Goal: Task Accomplishment & Management: Complete application form

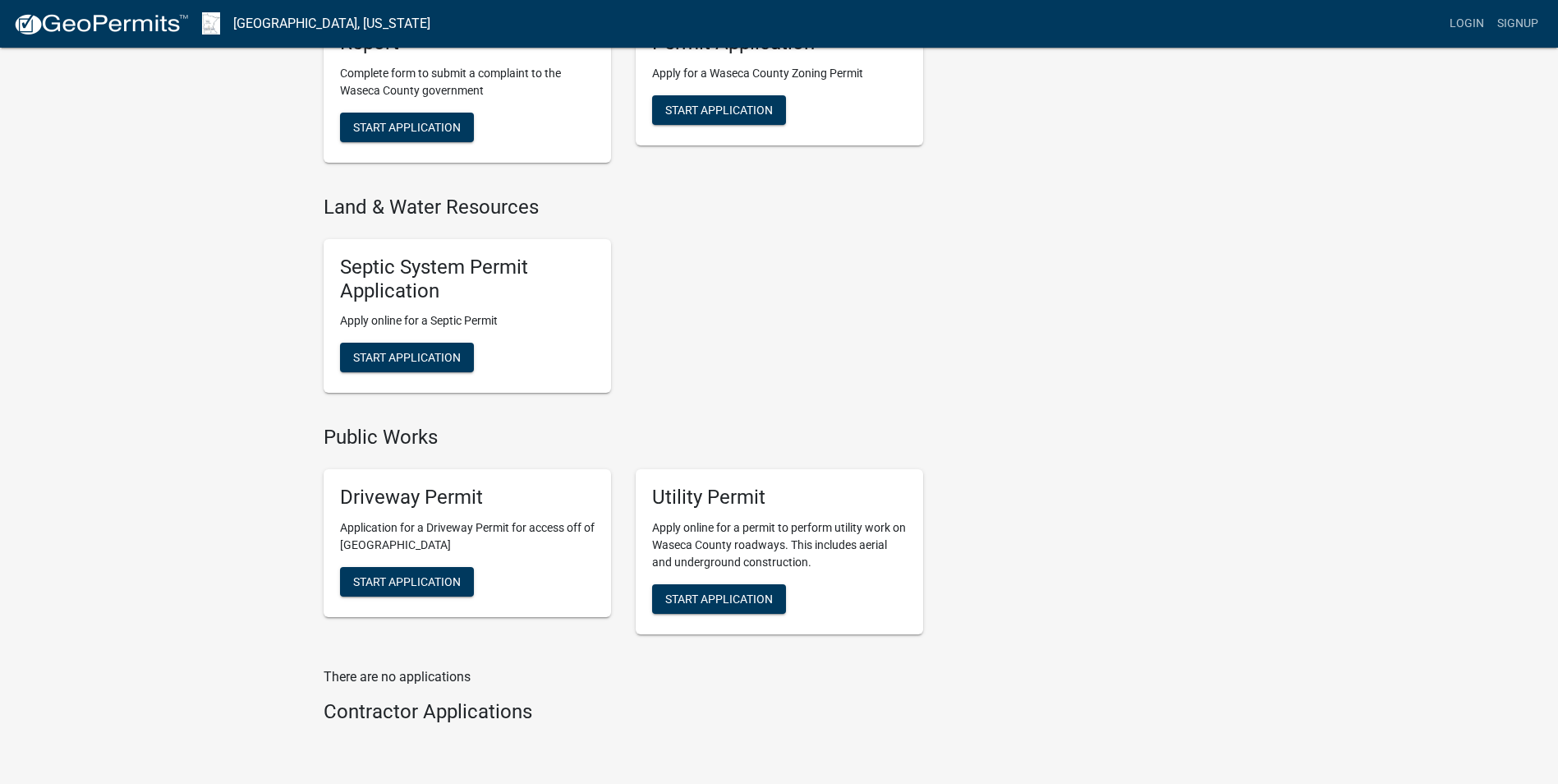
scroll to position [896, 0]
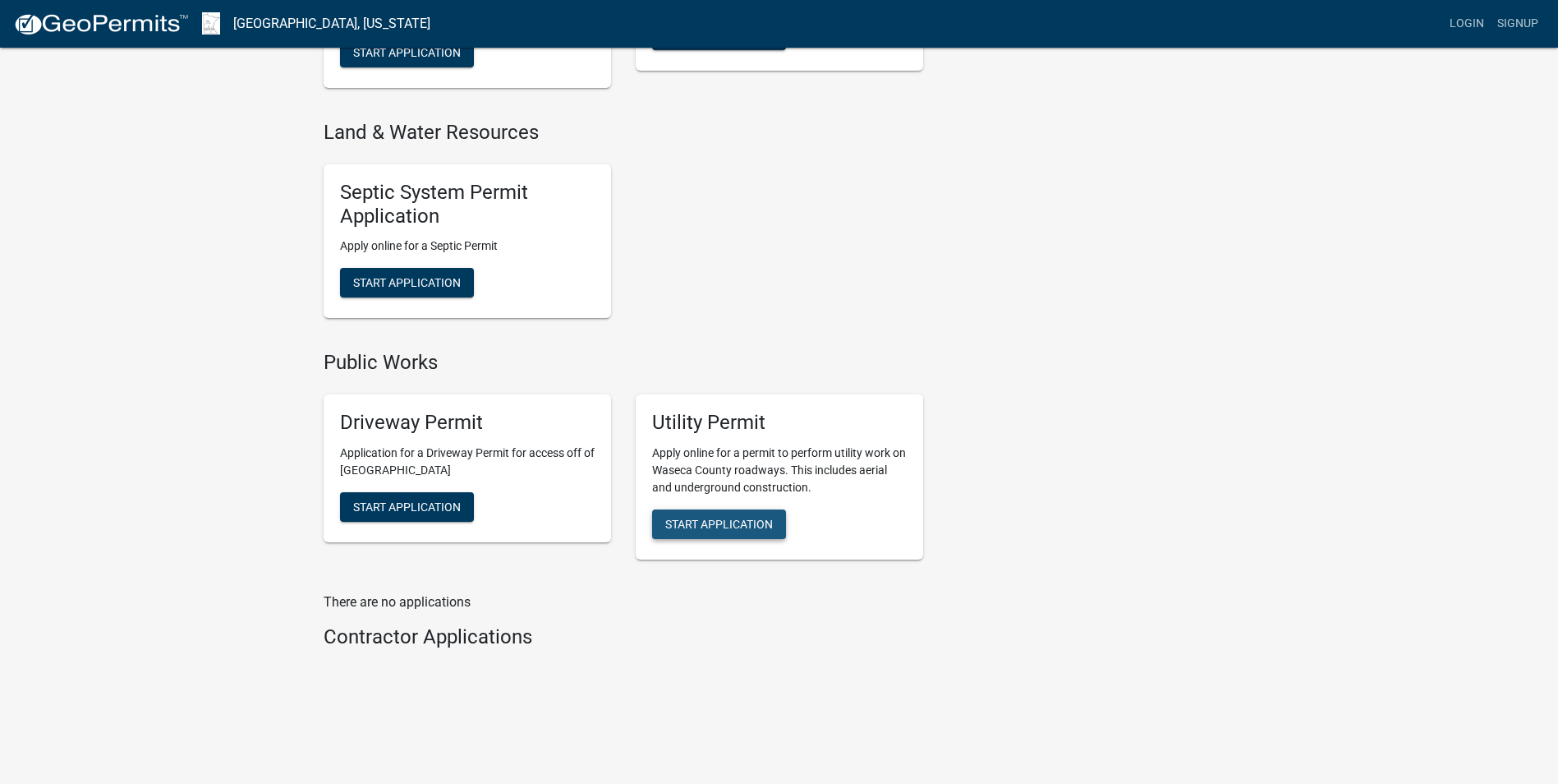
click at [759, 517] on span "Start Application" at bounding box center [719, 524] width 108 height 13
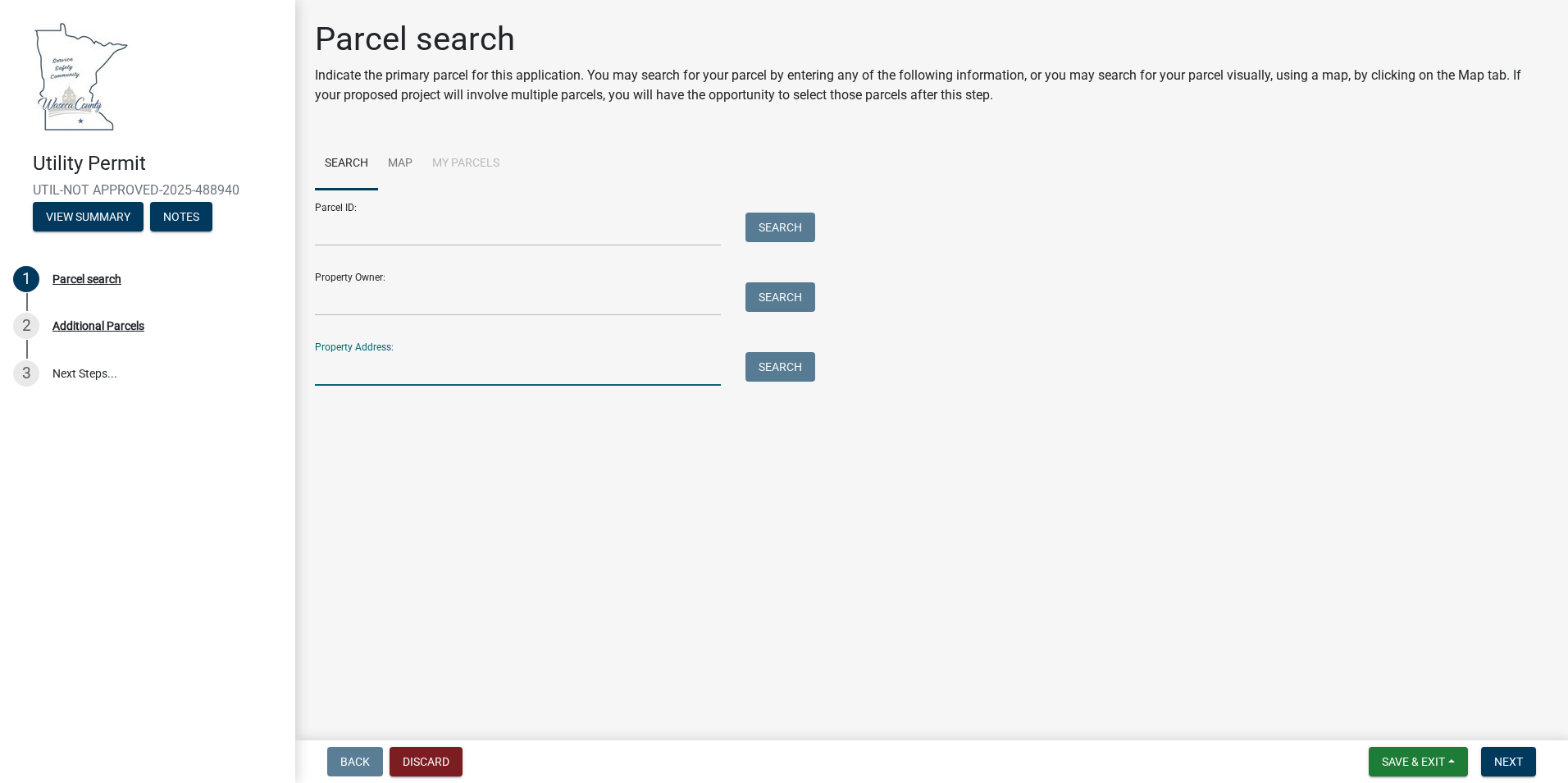
click at [346, 373] on input "Property Address:" at bounding box center [518, 369] width 406 height 33
paste input "[STREET_ADDRESS]"
type input "[STREET_ADDRESS]"
click at [789, 376] on button "Search" at bounding box center [779, 366] width 69 height 29
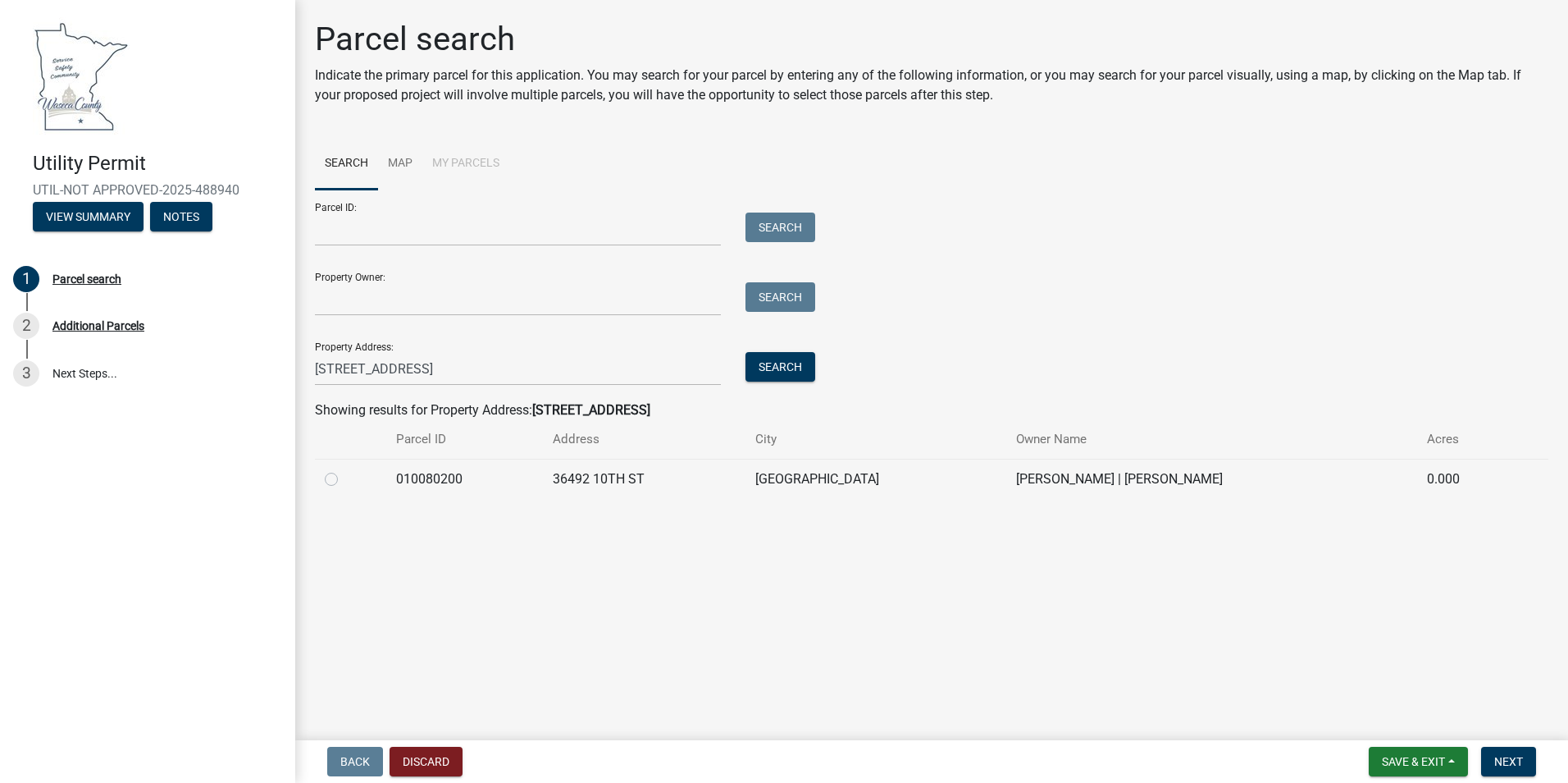
click at [344, 470] on label at bounding box center [344, 470] width 0 height 0
click at [344, 478] on input "radio" at bounding box center [349, 475] width 11 height 11
radio input "true"
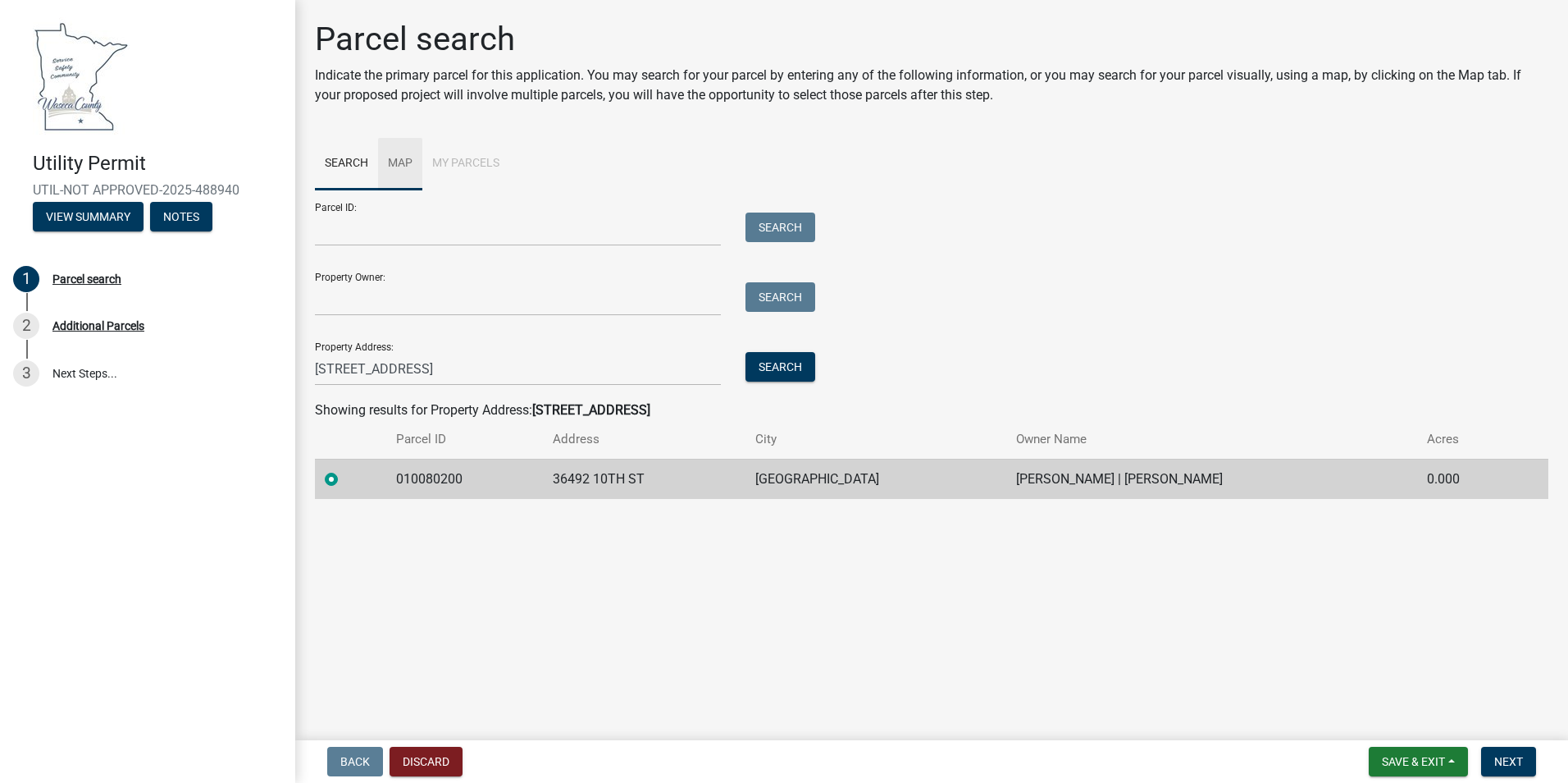
click at [410, 157] on link "Map" at bounding box center [400, 164] width 44 height 53
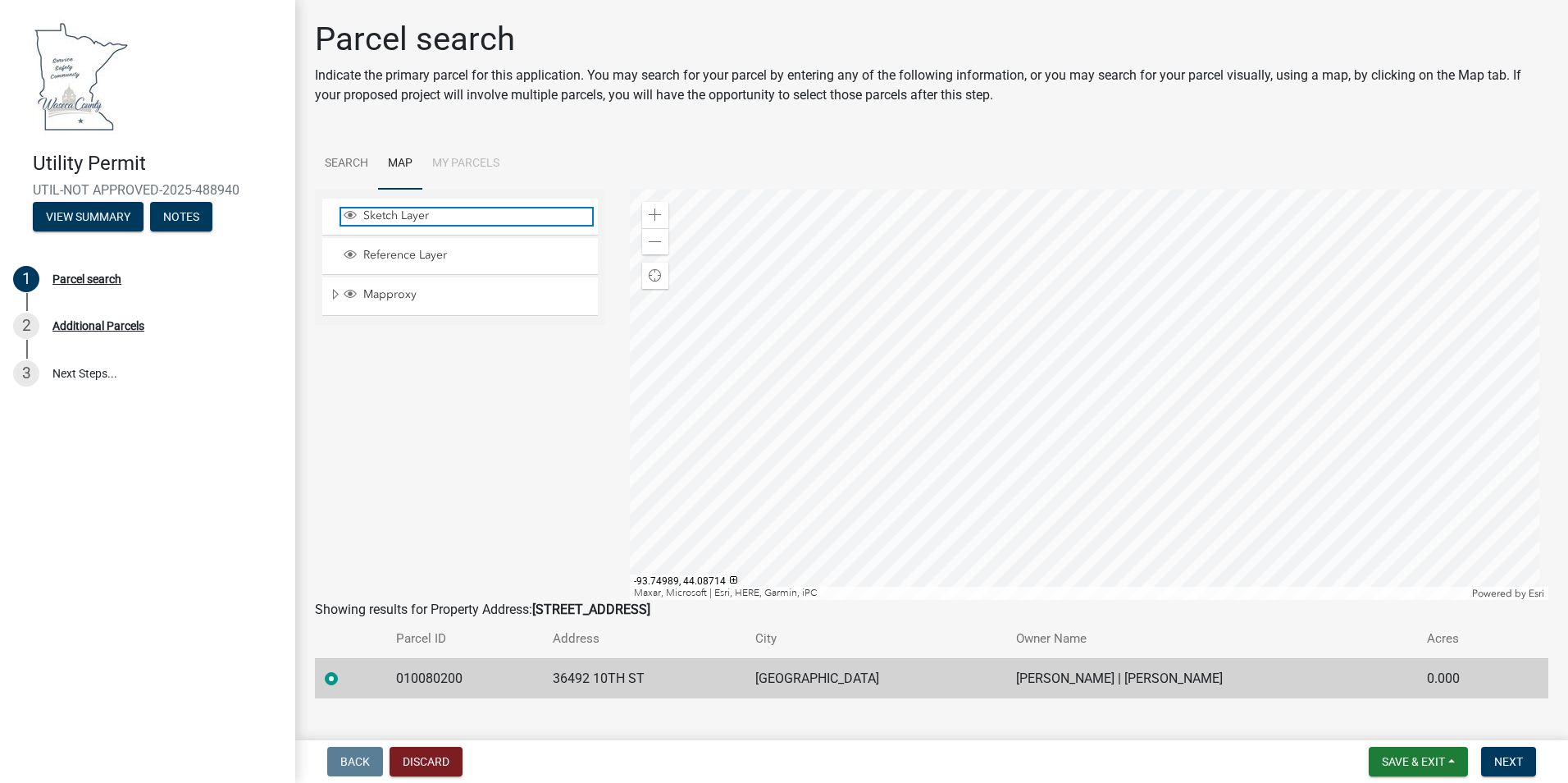
click at [397, 220] on span "Sketch Layer" at bounding box center [475, 216] width 233 height 15
click at [945, 373] on div at bounding box center [1089, 394] width 920 height 410
click at [970, 369] on div at bounding box center [1089, 394] width 920 height 410
click at [953, 434] on div at bounding box center [1089, 394] width 920 height 410
click at [946, 432] on div at bounding box center [1089, 394] width 920 height 410
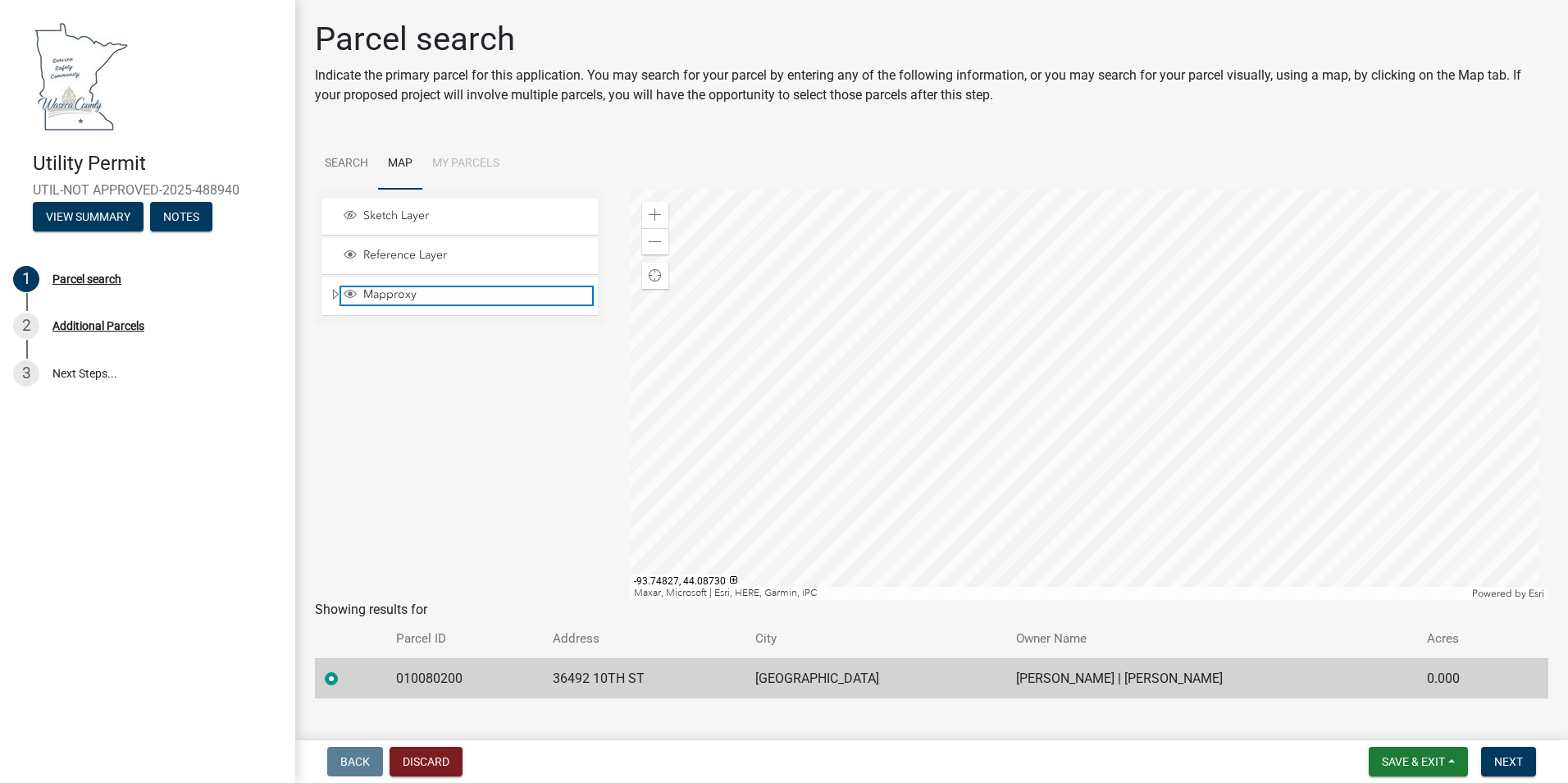
click at [394, 292] on span "Mapproxy" at bounding box center [475, 295] width 233 height 15
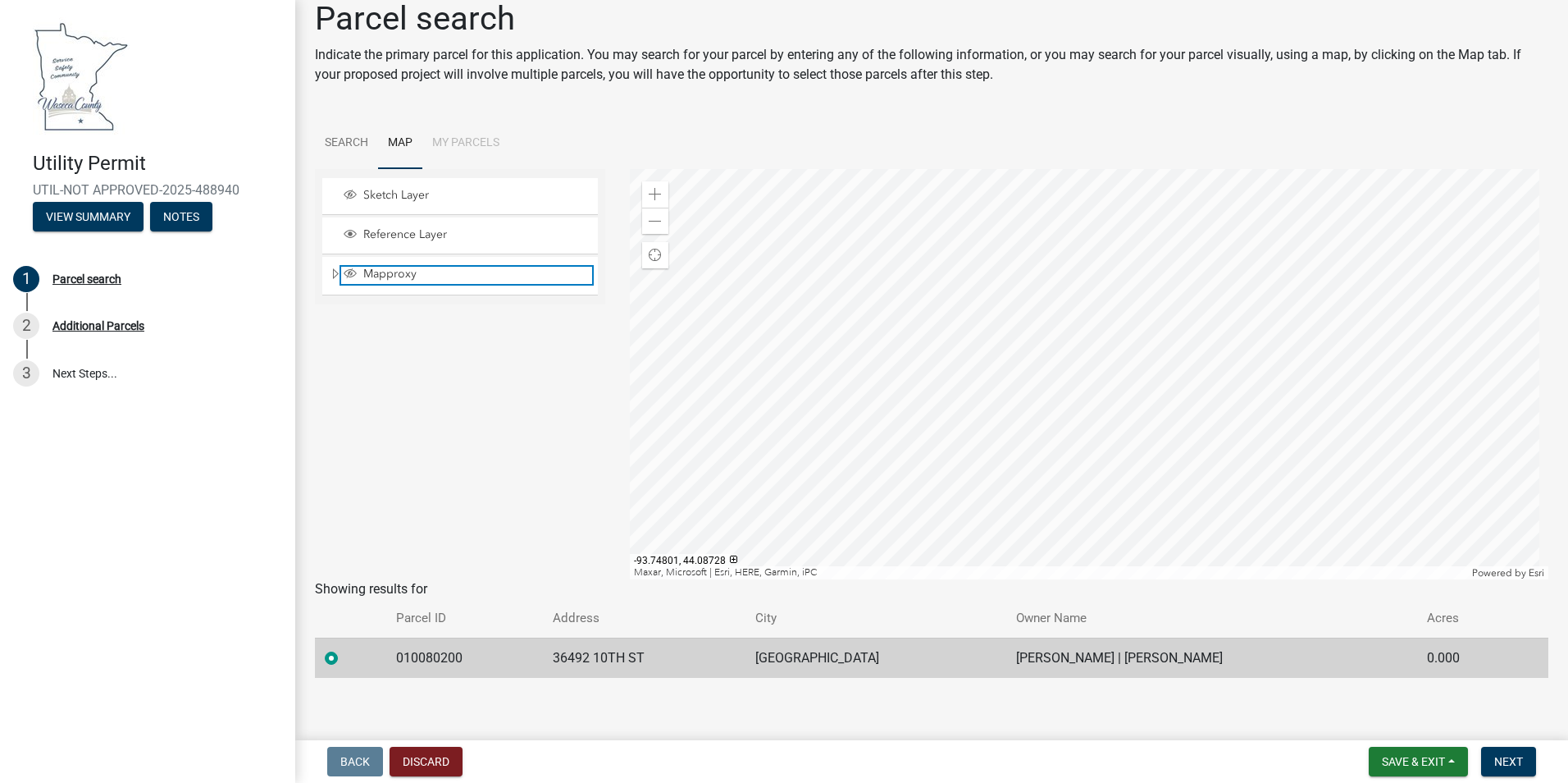
scroll to position [28, 0]
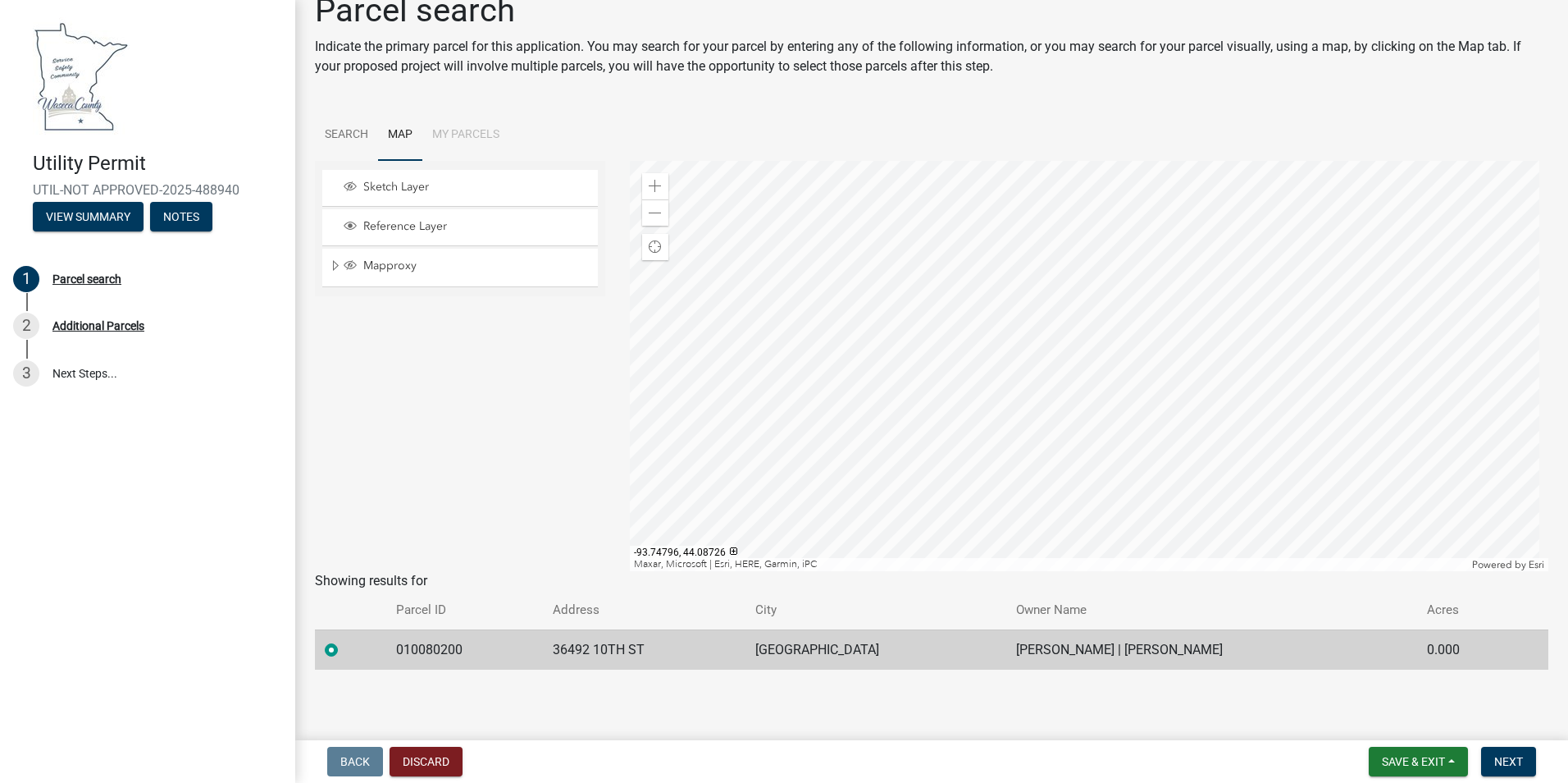
click at [855, 396] on div at bounding box center [1089, 365] width 920 height 410
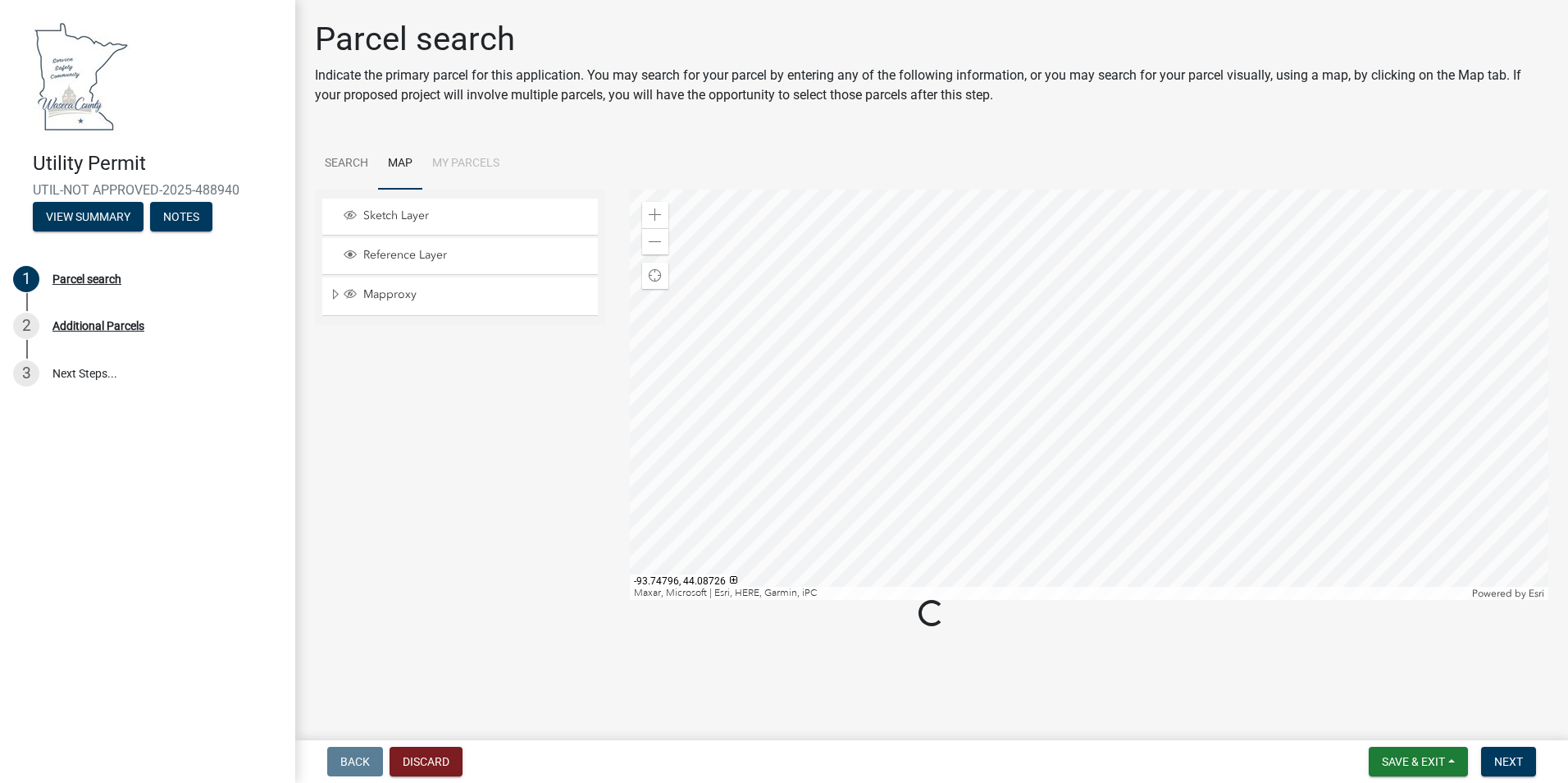
scroll to position [0, 0]
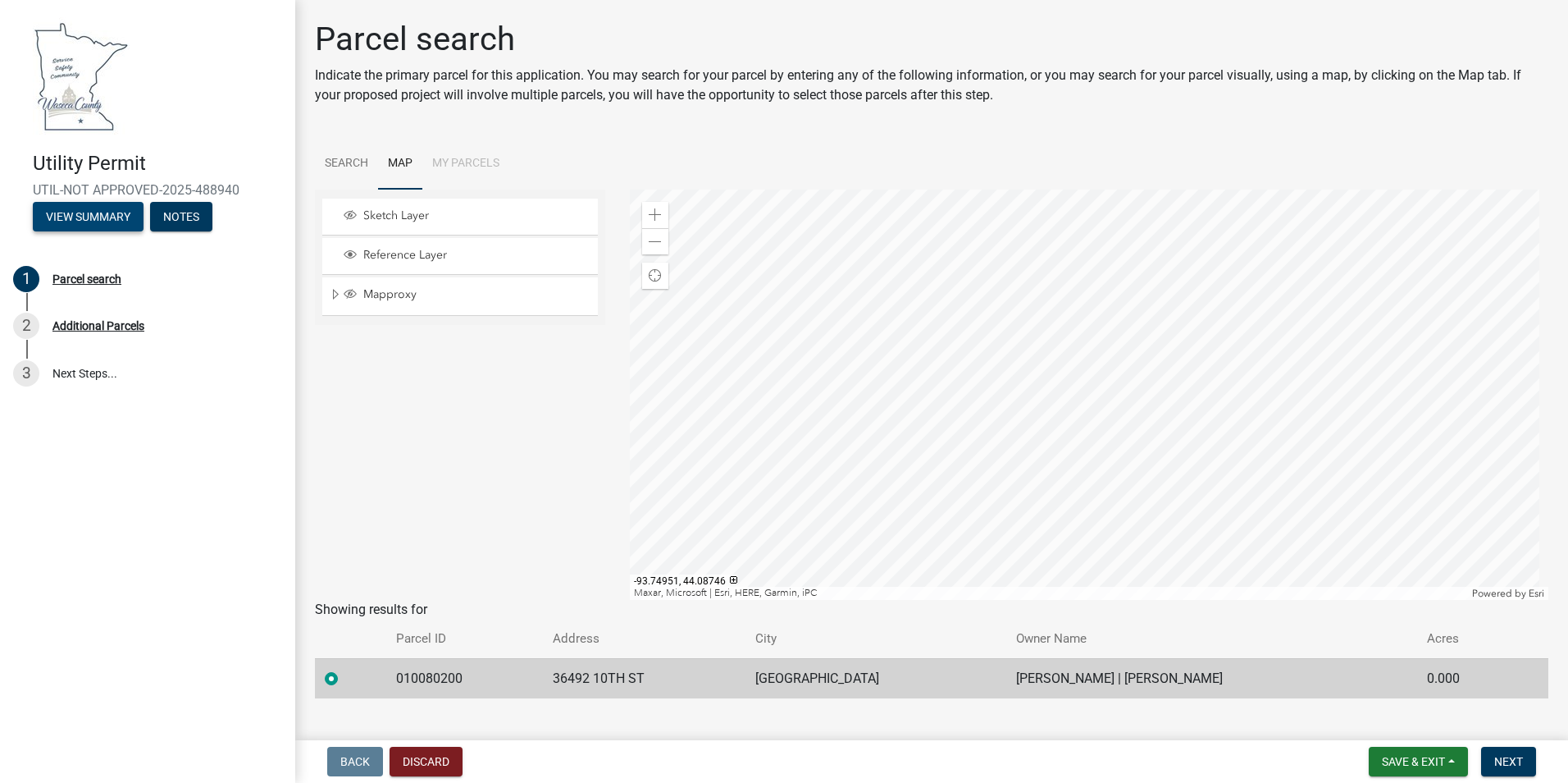
click at [73, 217] on button "View Summary" at bounding box center [88, 216] width 111 height 29
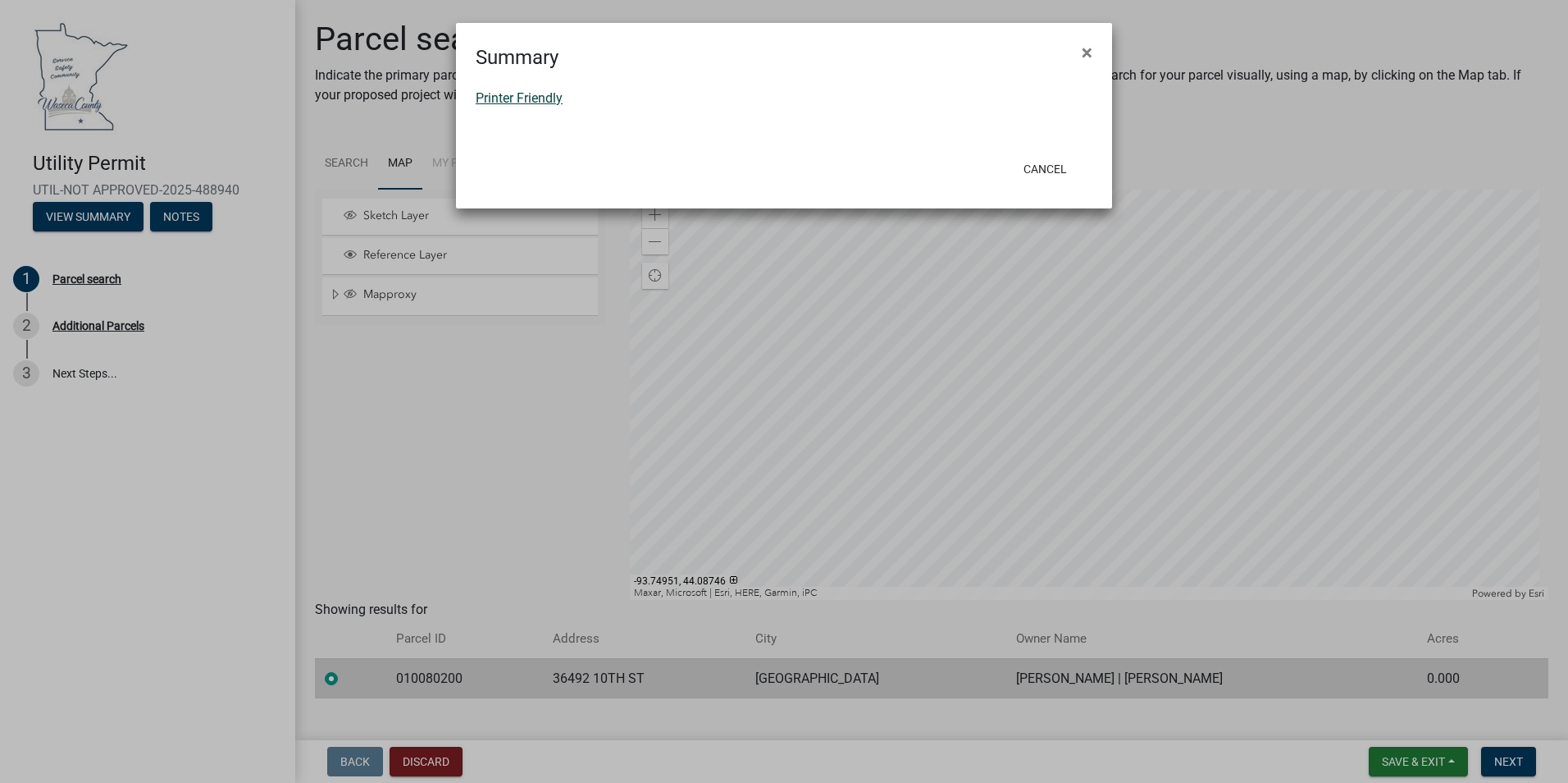
click at [480, 101] on link "Printer Friendly" at bounding box center [519, 98] width 87 height 16
click at [1034, 175] on button "Cancel" at bounding box center [1044, 169] width 69 height 29
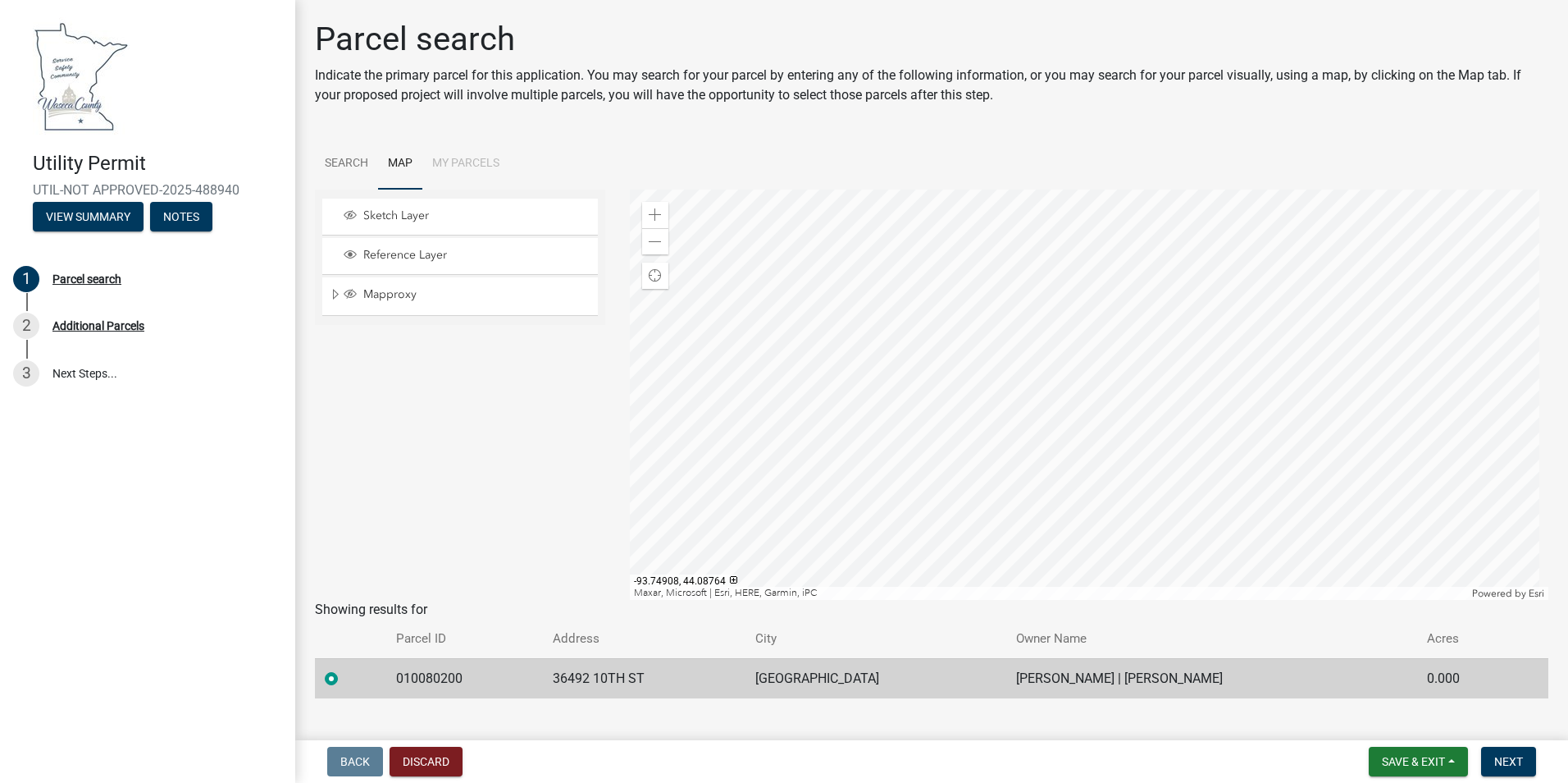
click at [442, 674] on td "010080200" at bounding box center [464, 678] width 157 height 40
click at [393, 250] on span "Reference Layer" at bounding box center [475, 255] width 233 height 15
click at [192, 219] on button "Notes" at bounding box center [181, 216] width 63 height 29
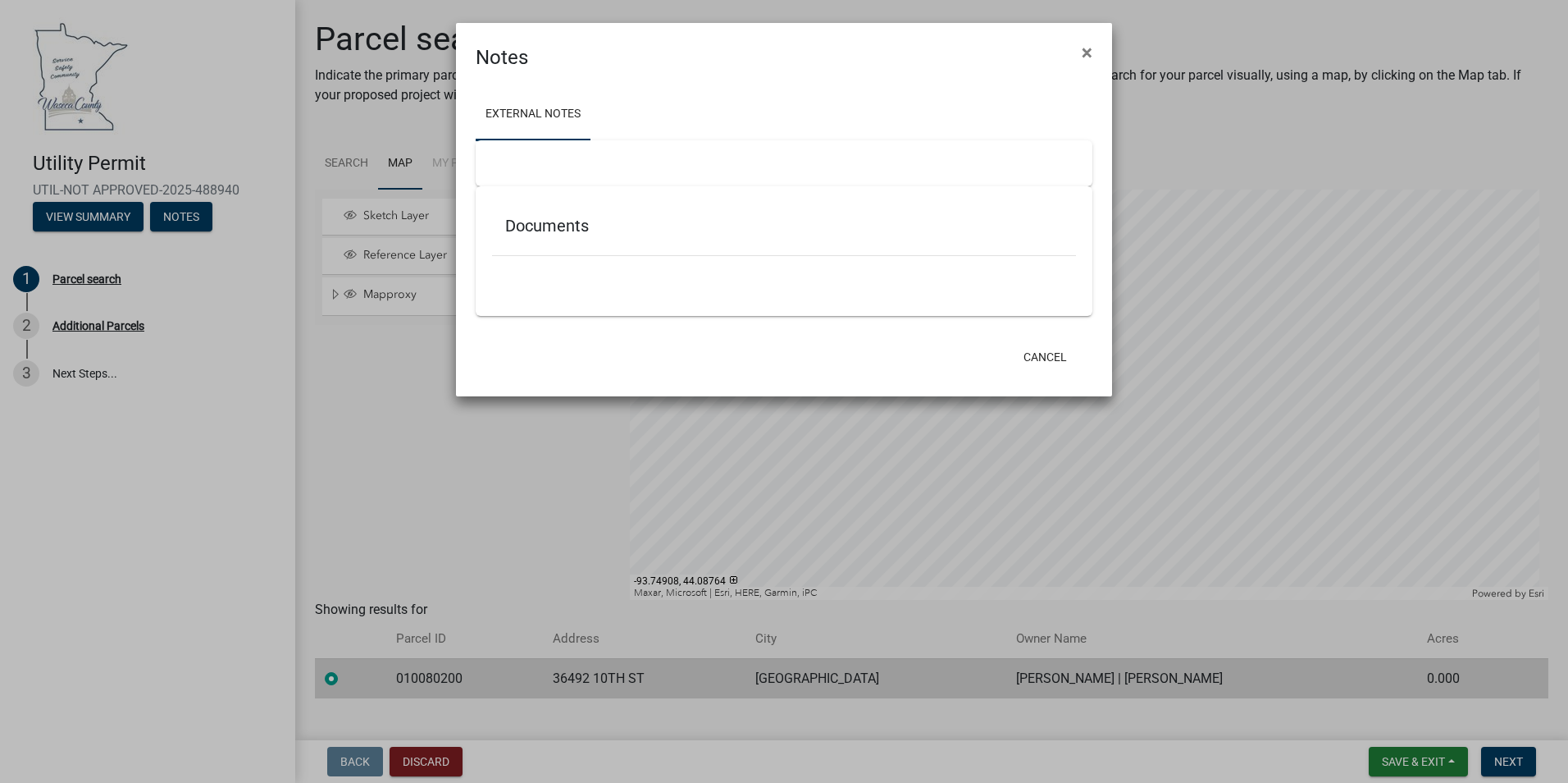
click at [532, 221] on h5 "Documents" at bounding box center [784, 226] width 558 height 20
click at [1091, 53] on span "×" at bounding box center [1087, 52] width 11 height 23
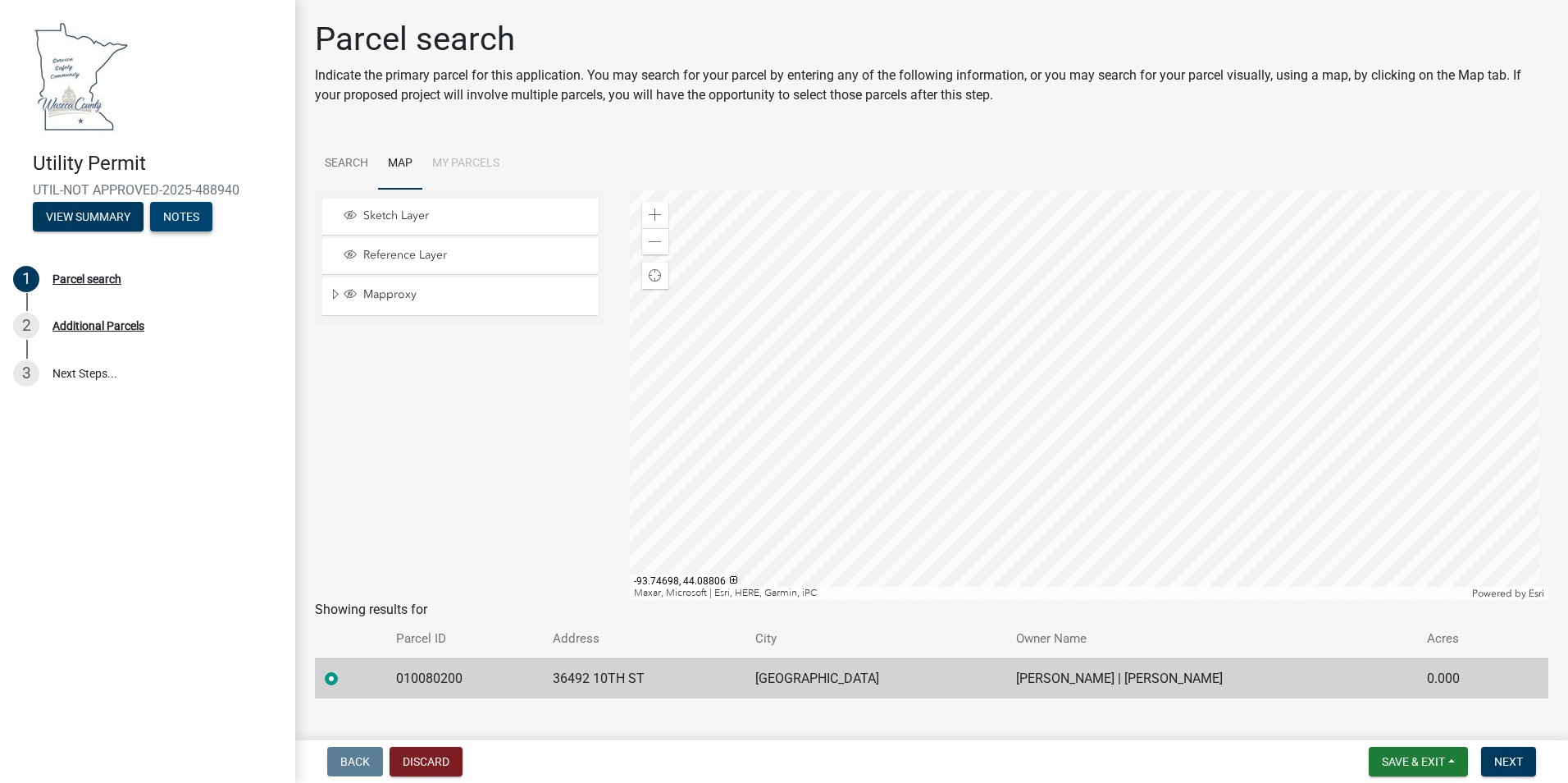
scroll to position [28, 0]
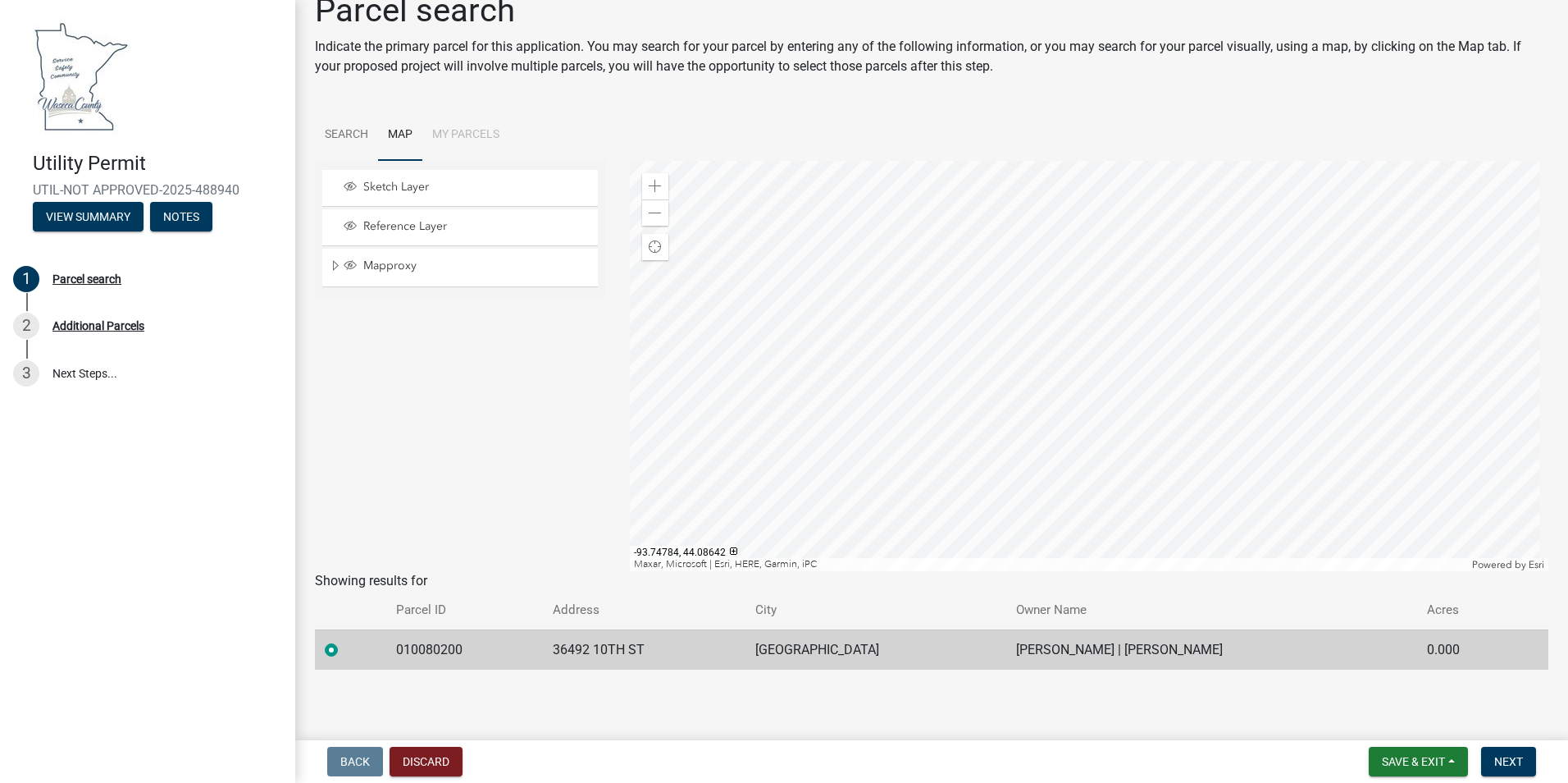
click at [480, 126] on li "My Parcels" at bounding box center [466, 135] width 87 height 53
click at [400, 264] on span "Mapproxy" at bounding box center [475, 266] width 233 height 15
click at [979, 411] on div at bounding box center [1089, 365] width 920 height 410
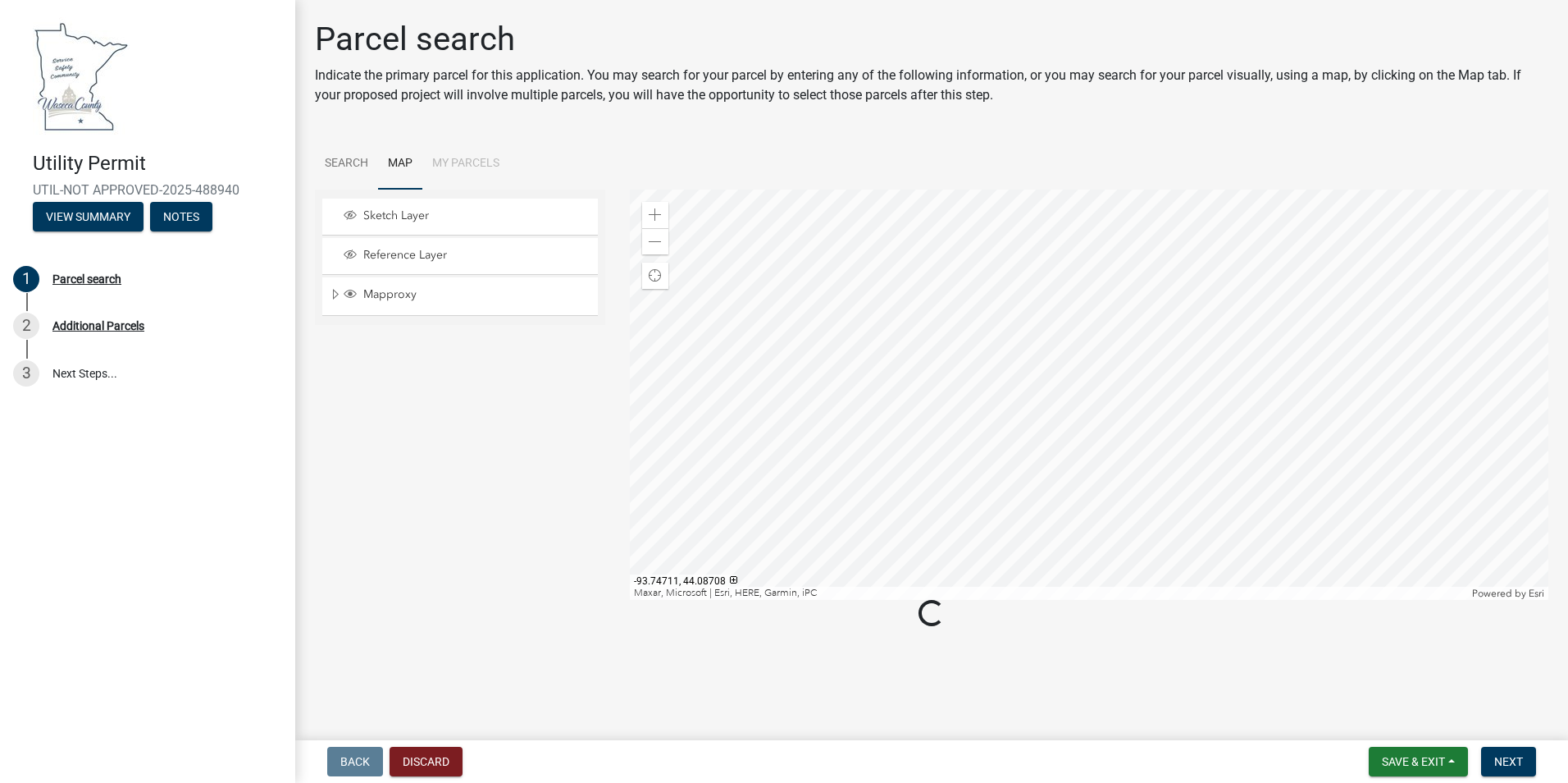
scroll to position [0, 0]
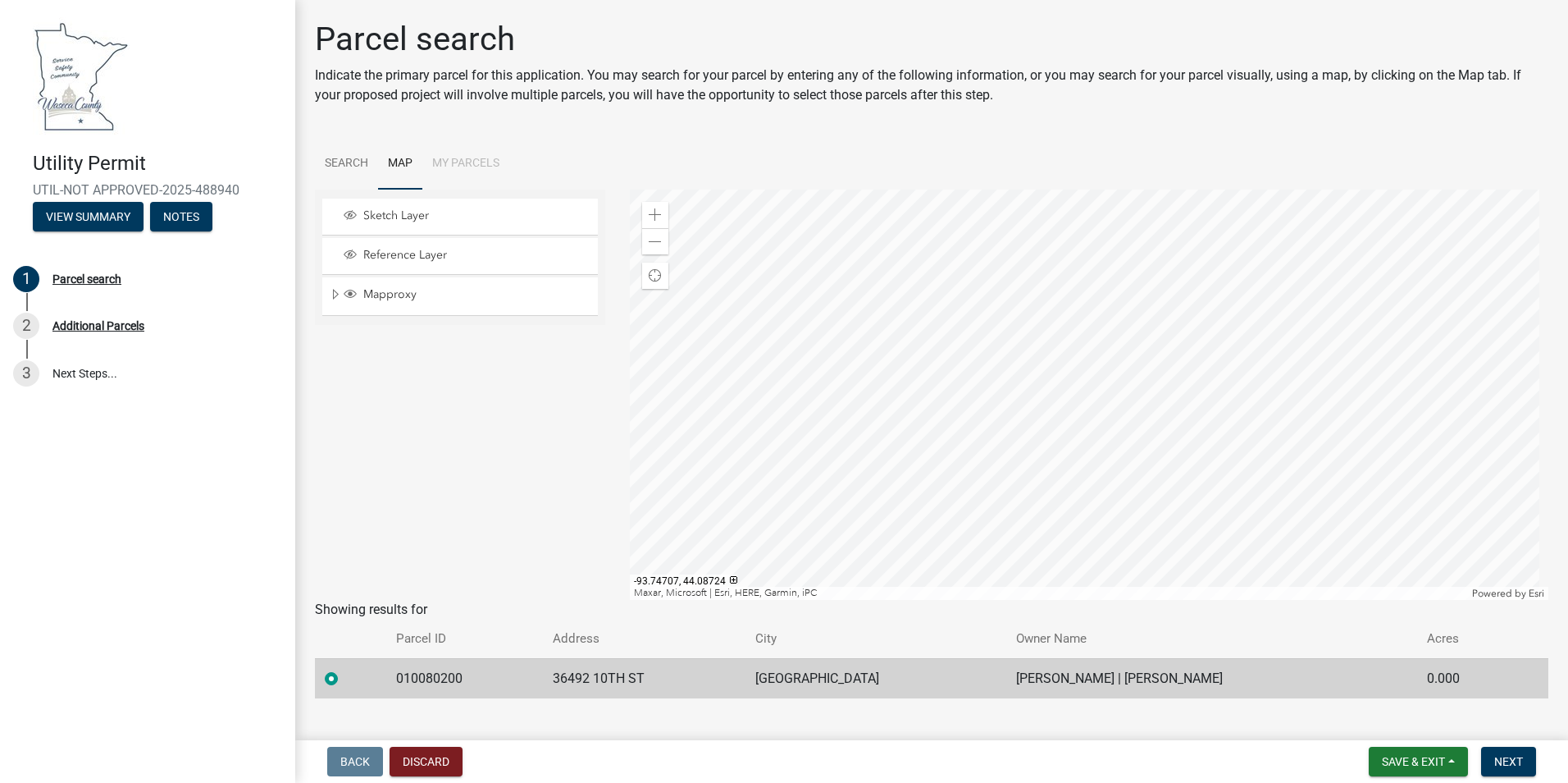
click at [986, 407] on div at bounding box center [1089, 394] width 920 height 410
click at [1041, 428] on div at bounding box center [1089, 394] width 920 height 410
click at [434, 762] on button "Discard" at bounding box center [425, 760] width 73 height 29
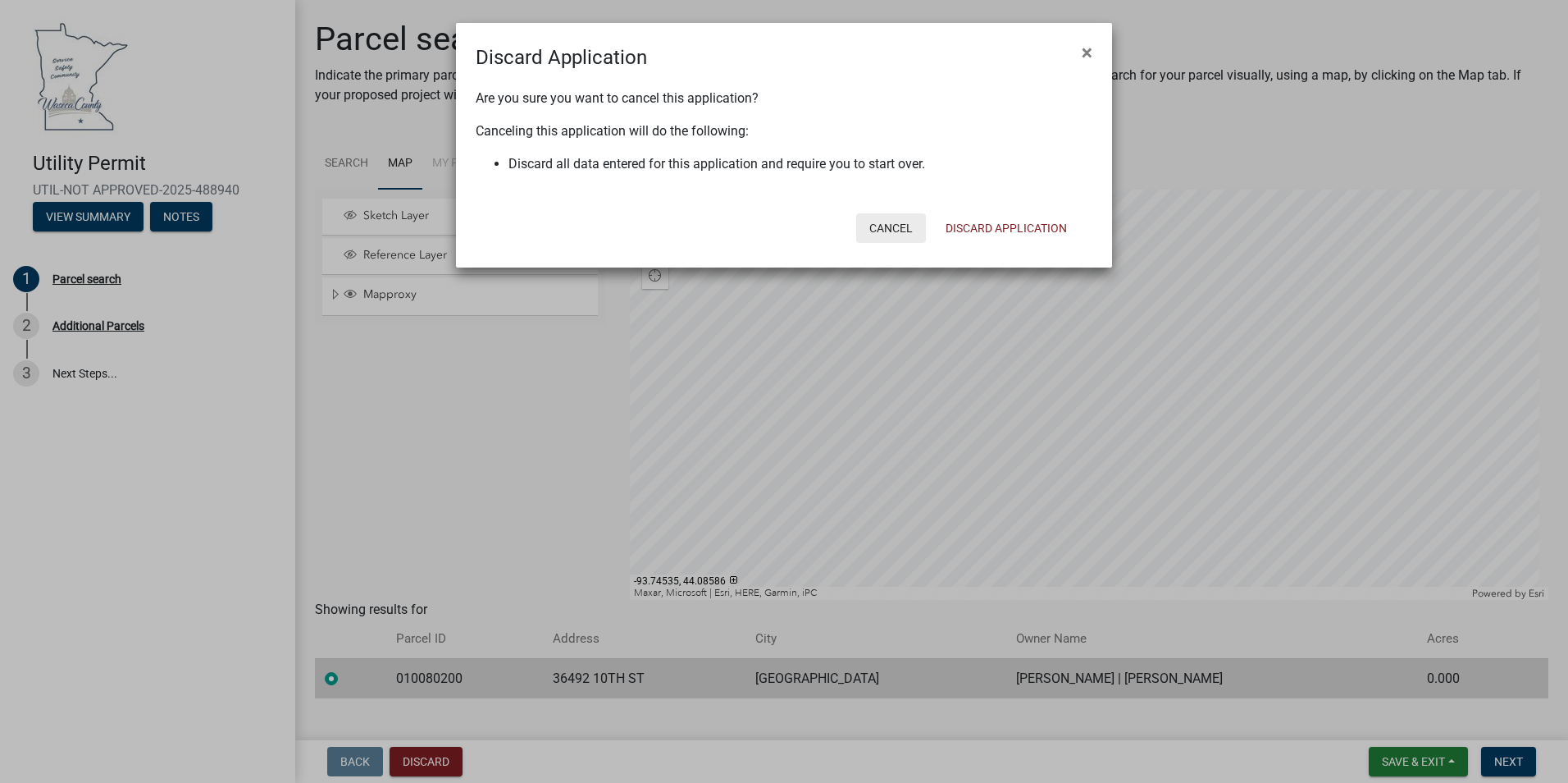
click at [915, 233] on button "Cancel" at bounding box center [891, 227] width 69 height 29
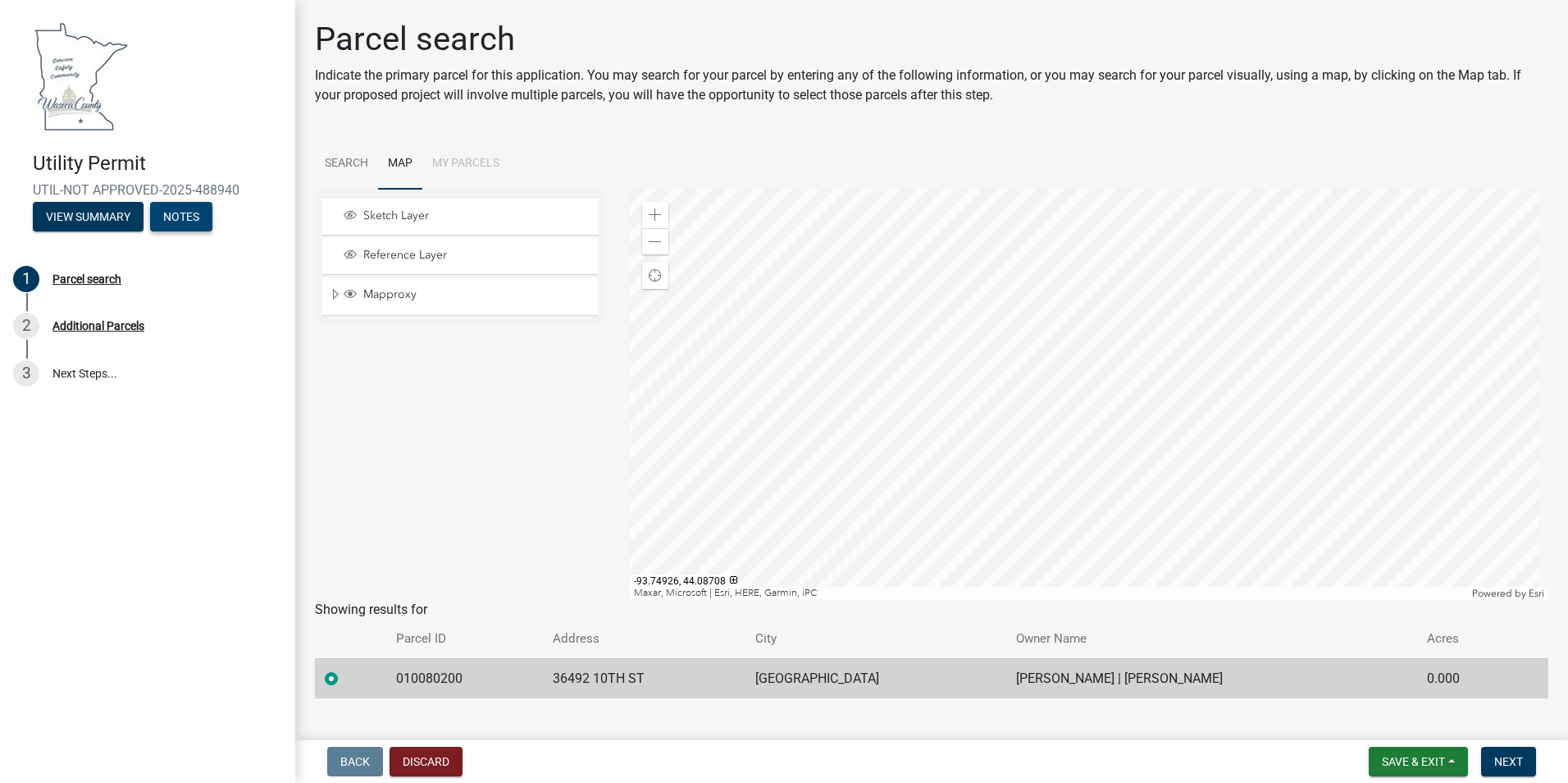
click at [171, 225] on button "Notes" at bounding box center [181, 216] width 63 height 29
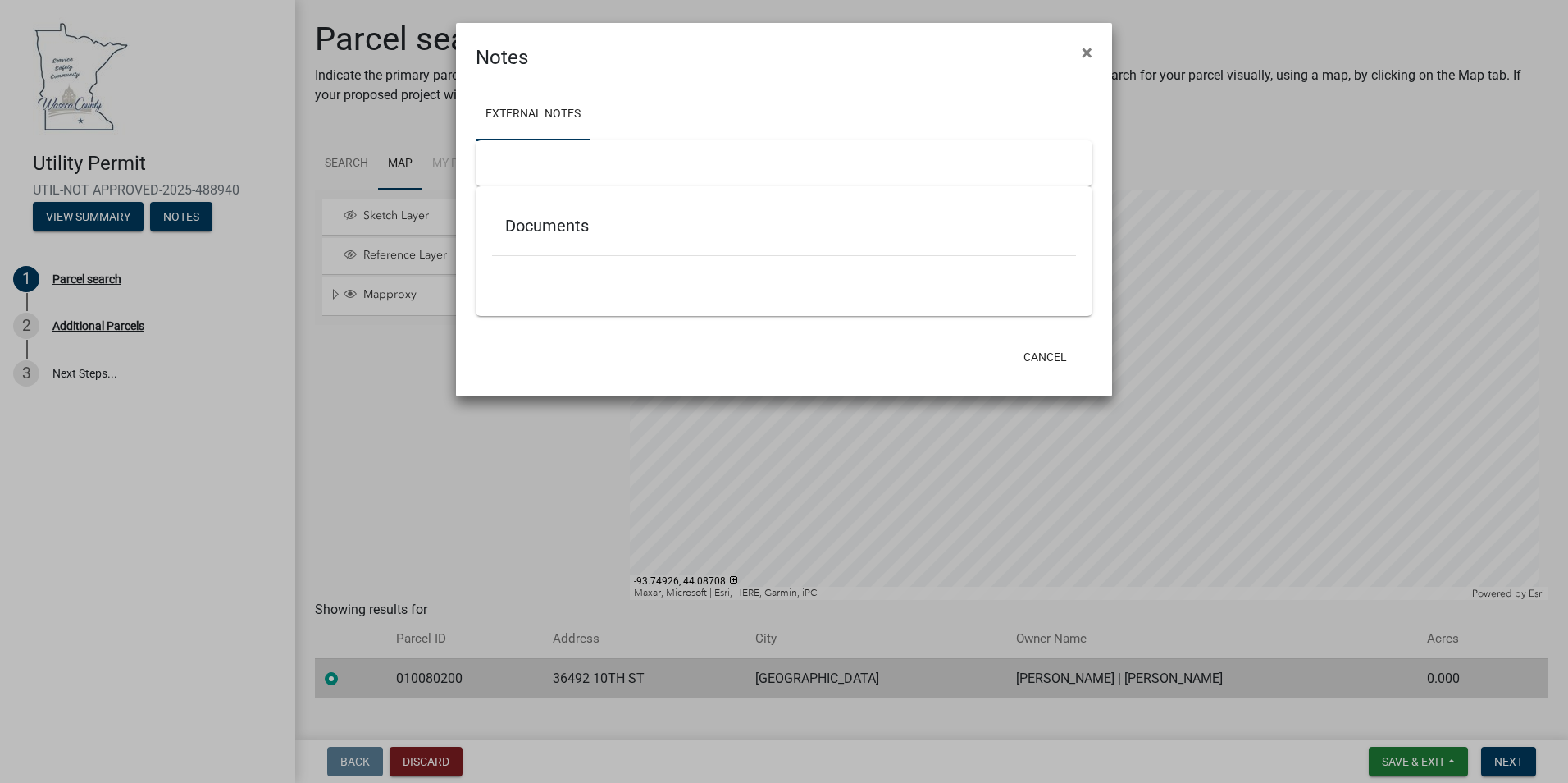
click at [516, 160] on div at bounding box center [784, 163] width 617 height 46
click at [525, 234] on h5 "Documents" at bounding box center [784, 226] width 558 height 20
drag, startPoint x: 525, startPoint y: 234, endPoint x: 515, endPoint y: 109, distance: 125.4
click at [515, 109] on link "External Notes" at bounding box center [532, 114] width 114 height 53
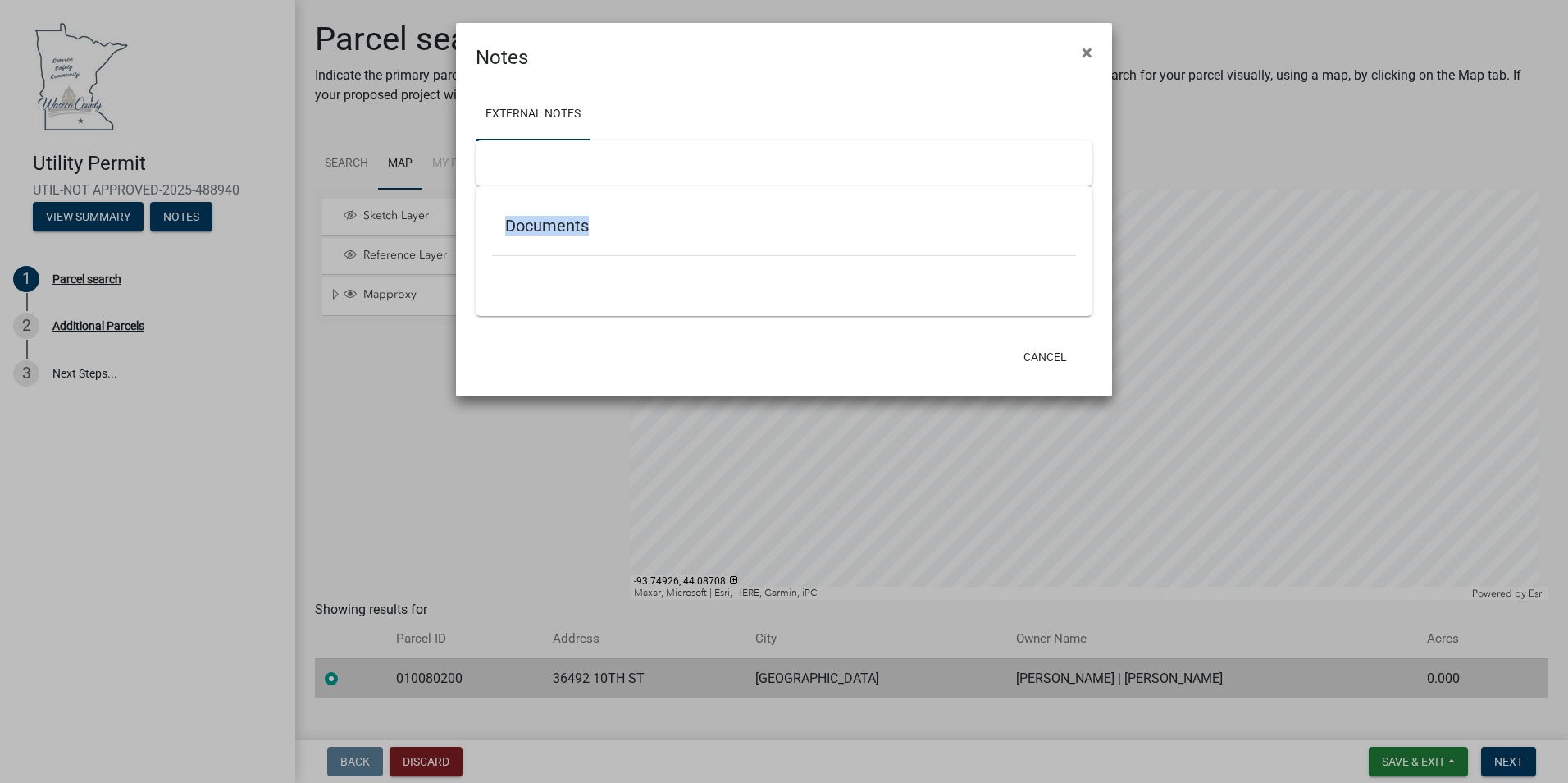
click at [516, 114] on link "External Notes" at bounding box center [532, 114] width 114 height 53
click at [880, 73] on div "External Notes Documents" at bounding box center [784, 203] width 656 height 263
click at [1085, 55] on span "×" at bounding box center [1087, 52] width 11 height 23
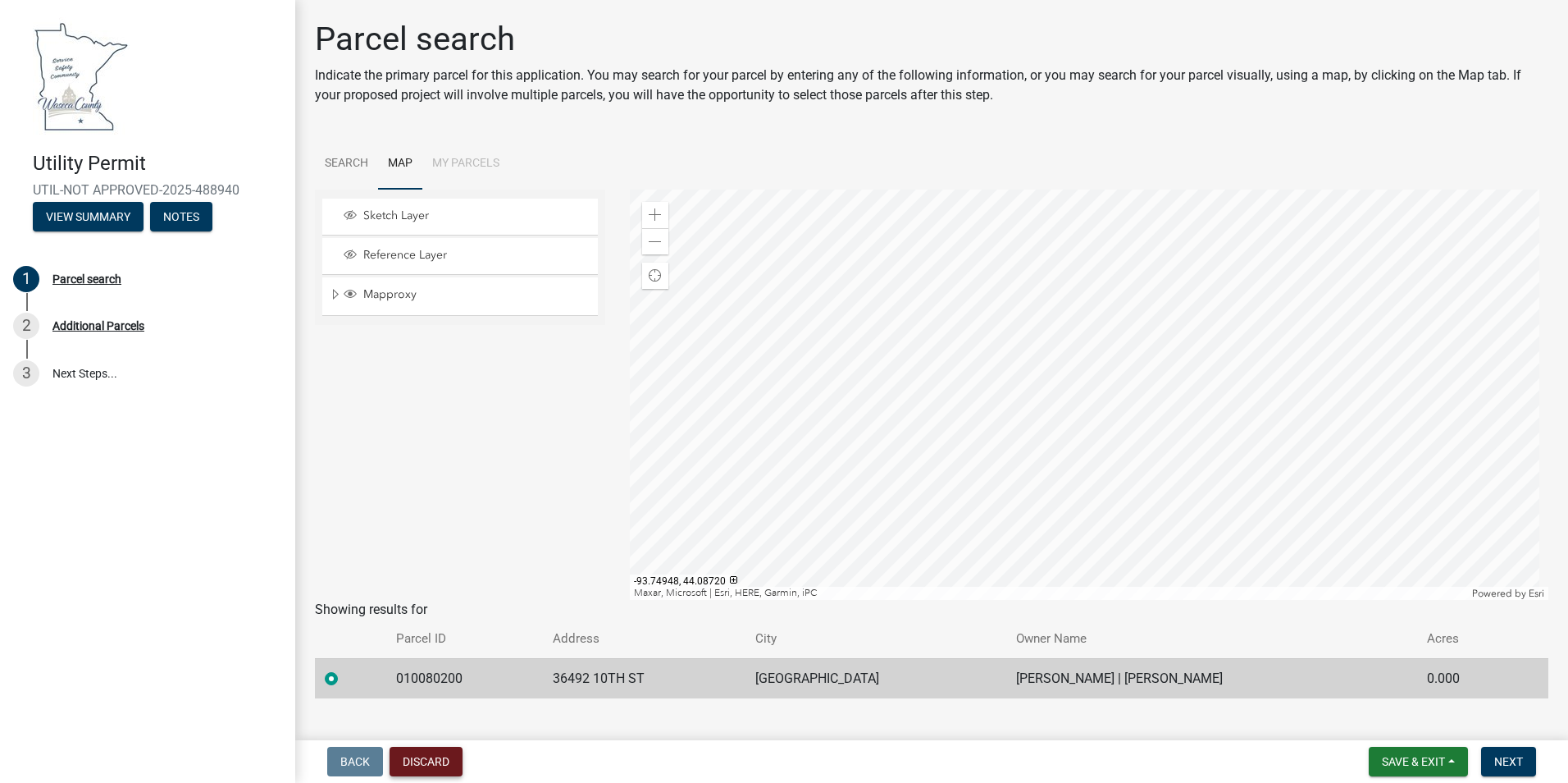
click at [418, 764] on button "Discard" at bounding box center [425, 760] width 73 height 29
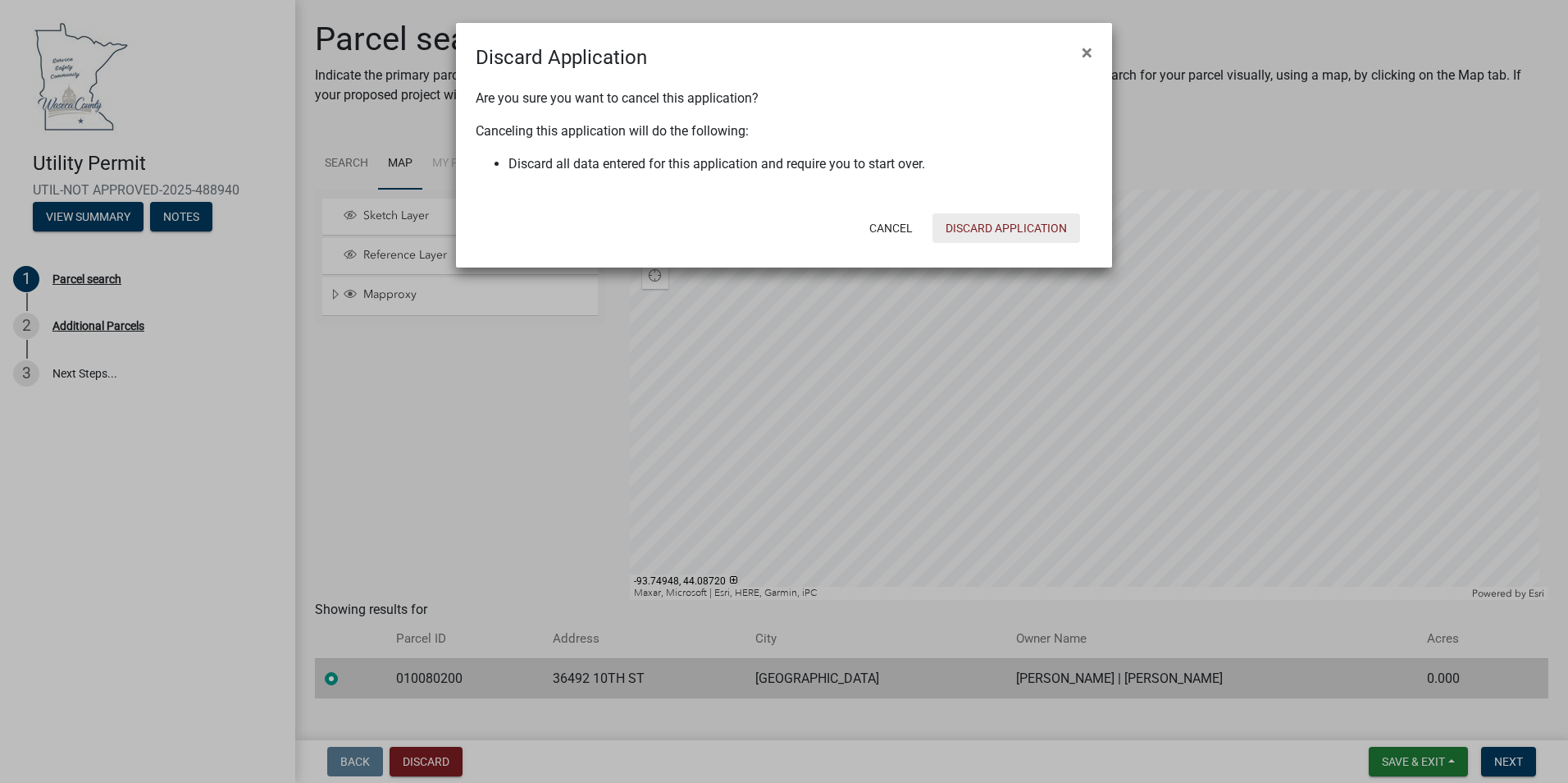
click at [1001, 221] on button "Discard Application" at bounding box center [1006, 227] width 148 height 29
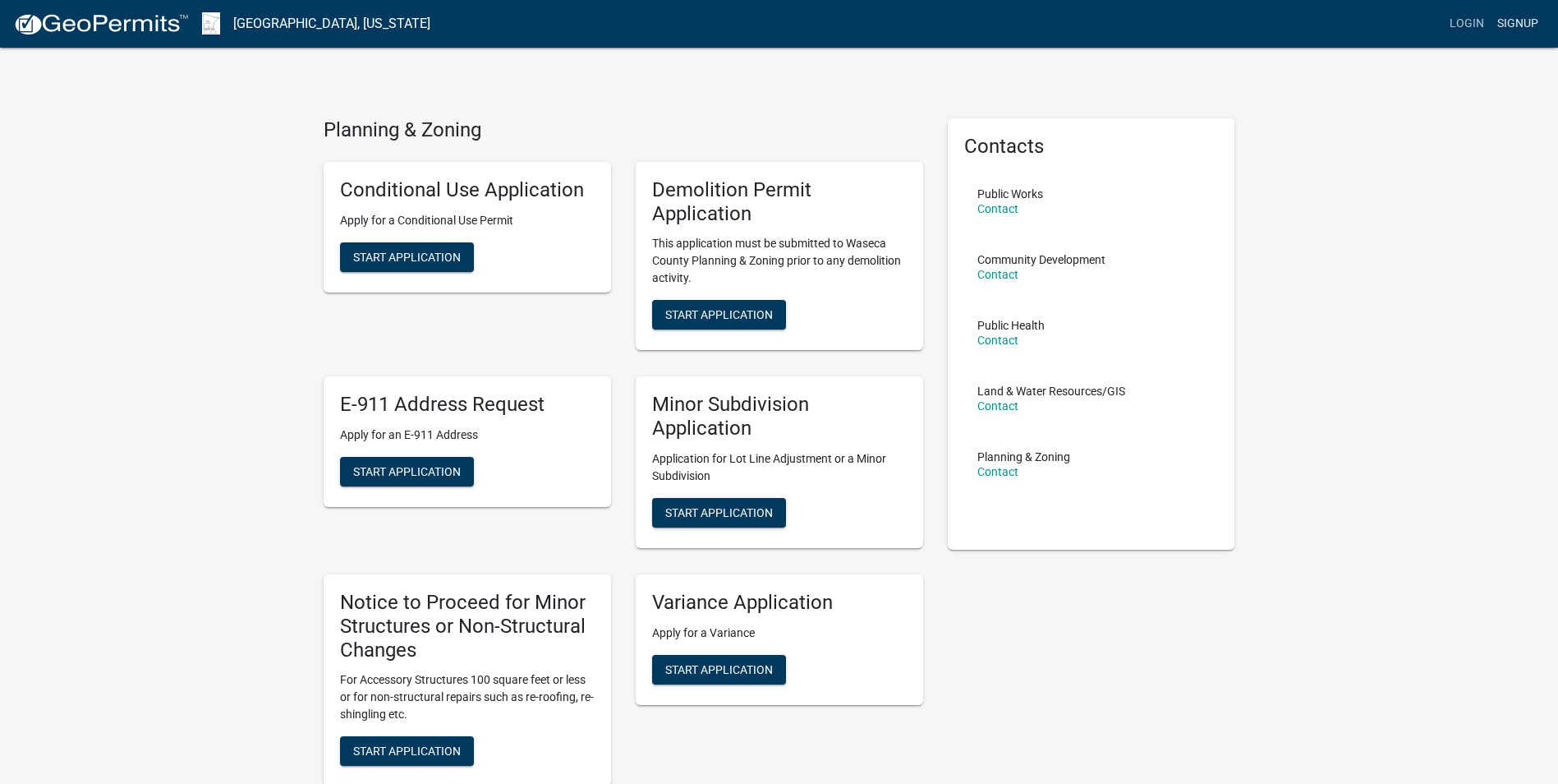
click at [1502, 26] on link "Signup" at bounding box center [1518, 23] width 54 height 31
click at [1458, 23] on link "Login" at bounding box center [1467, 23] width 48 height 31
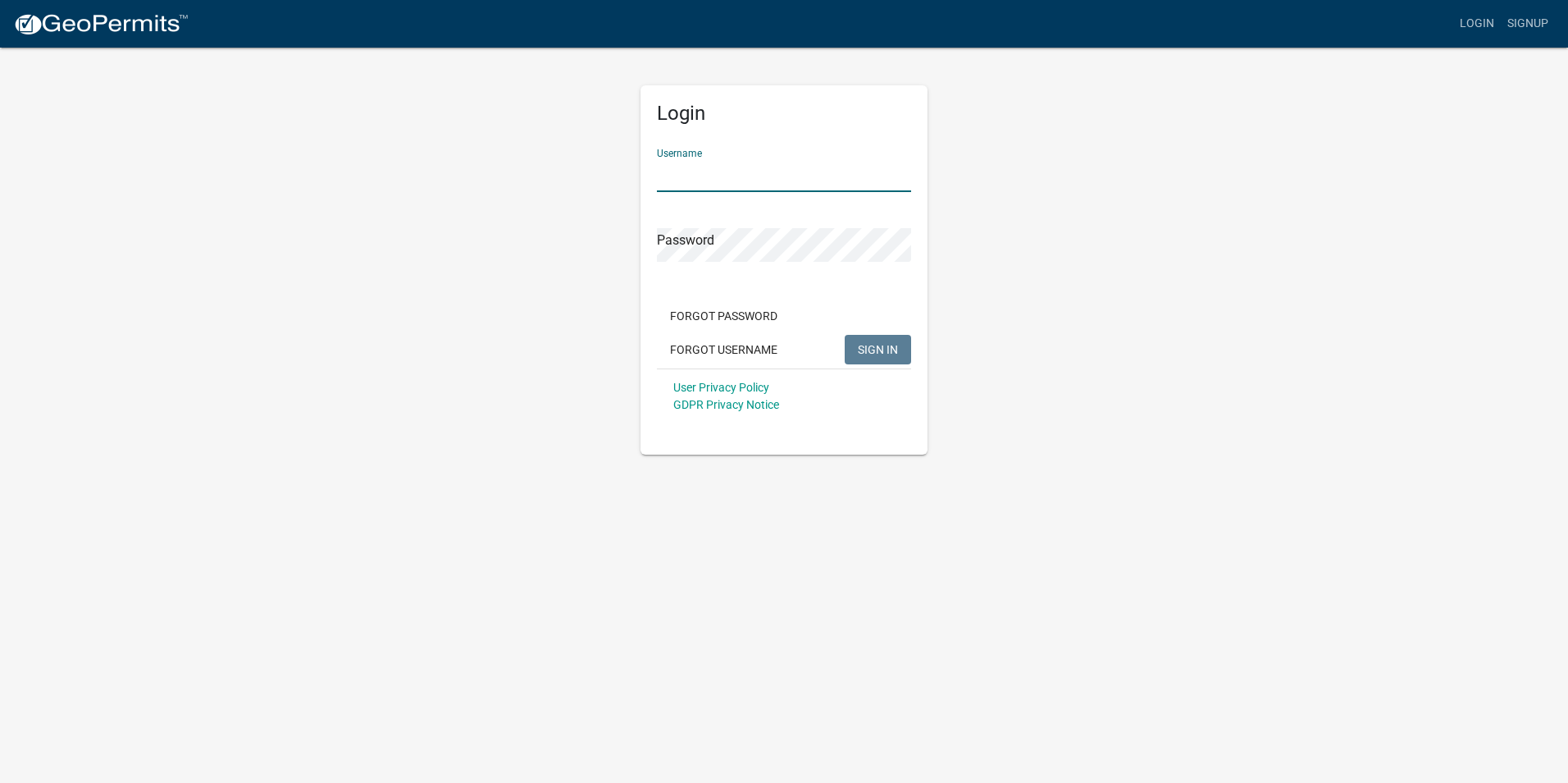
click at [853, 188] on input "Username" at bounding box center [784, 175] width 254 height 33
type input "dgrosko"
click at [894, 348] on span "SIGN IN" at bounding box center [878, 348] width 40 height 13
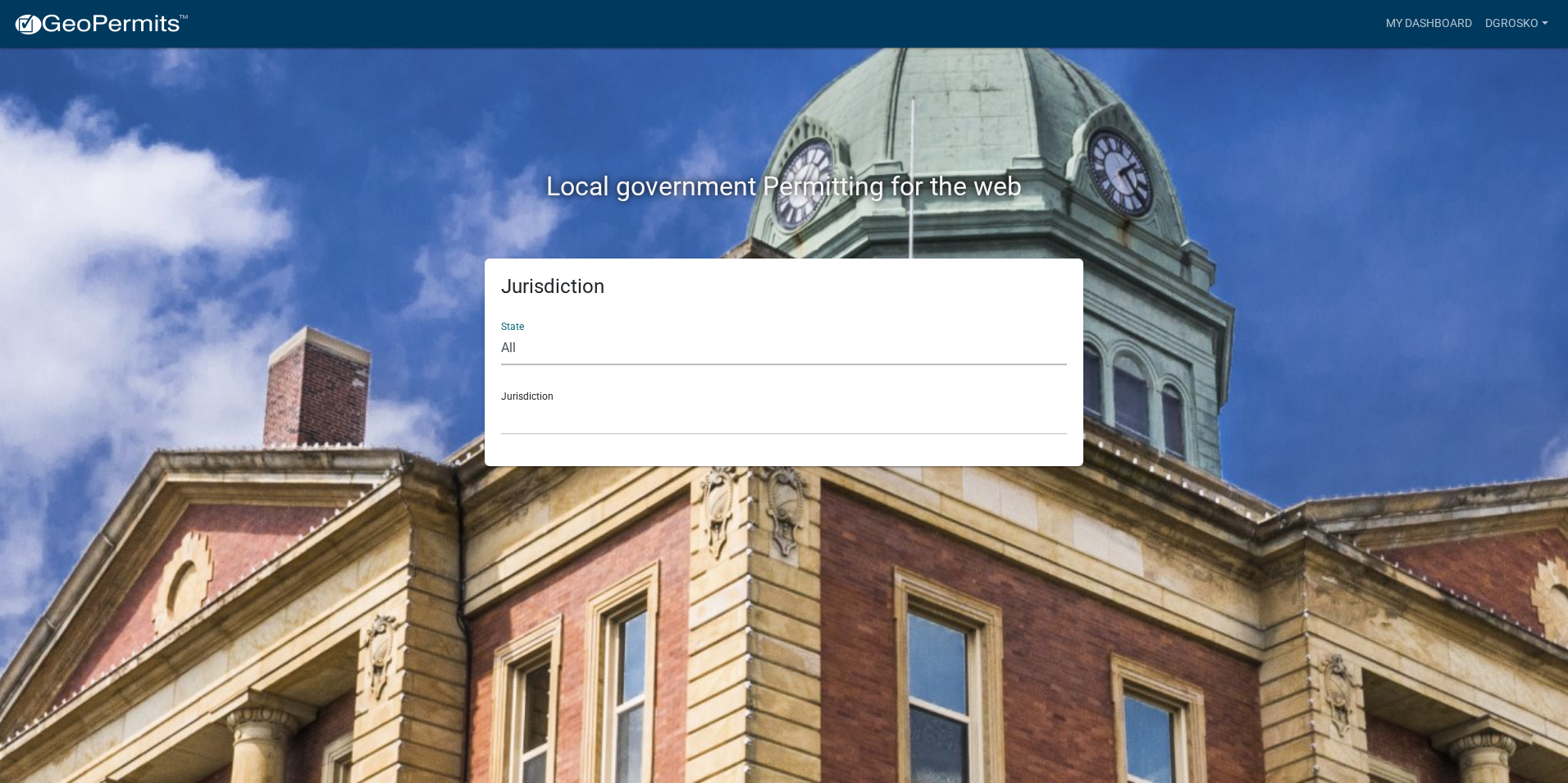
click at [510, 340] on select "All [US_STATE] [US_STATE] [US_STATE] [US_STATE] [US_STATE] [US_STATE] [US_STATE…" at bounding box center [784, 348] width 566 height 33
select select "[US_STATE]"
click at [501, 332] on select "All [US_STATE] [US_STATE] [US_STATE] [US_STATE] [US_STATE] [US_STATE] [US_STATE…" at bounding box center [784, 348] width 566 height 33
click at [528, 422] on select "[GEOGRAPHIC_DATA], [US_STATE] [GEOGRAPHIC_DATA], [US_STATE] [GEOGRAPHIC_DATA], …" at bounding box center [784, 418] width 566 height 33
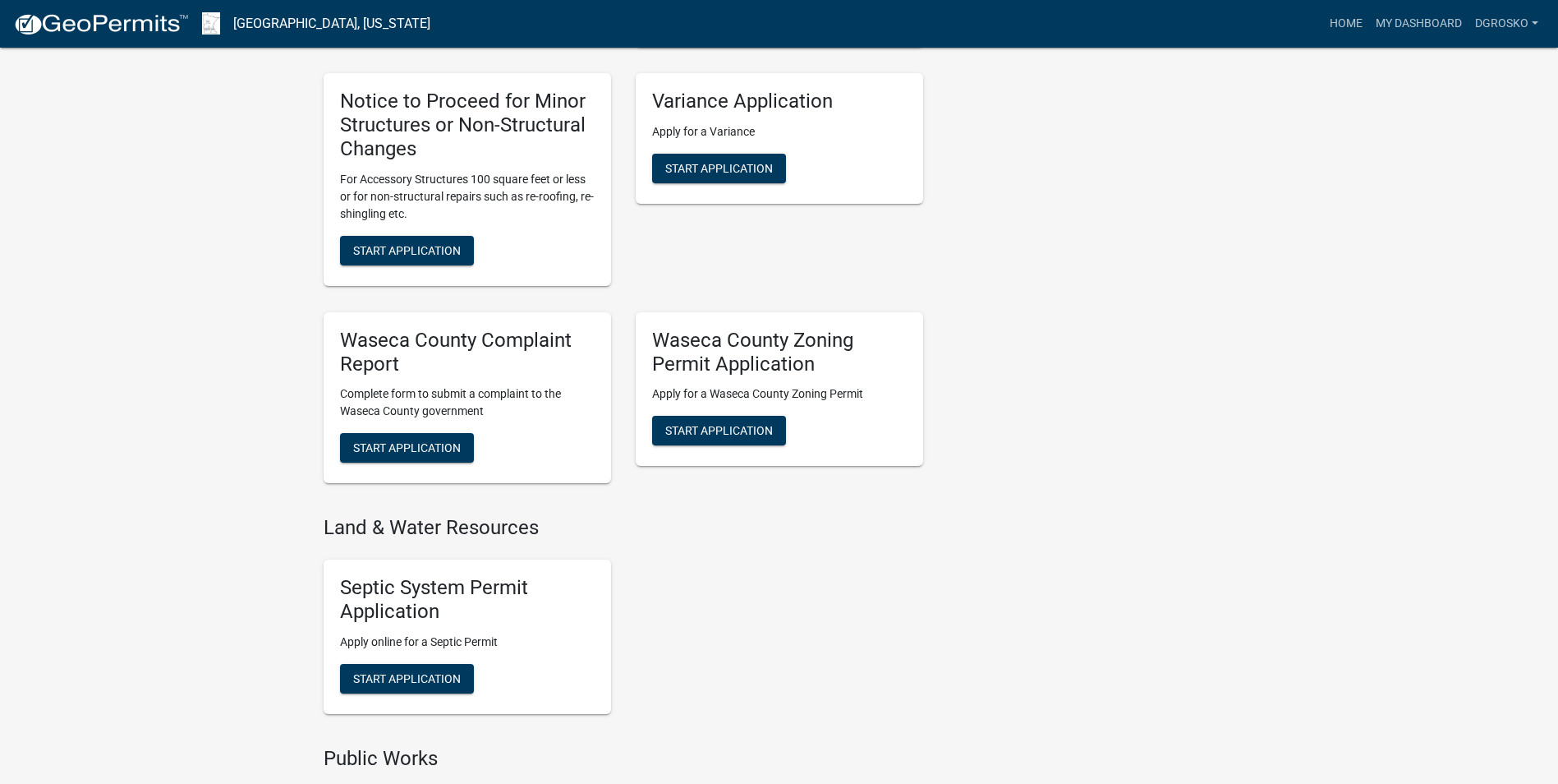
scroll to position [822, 0]
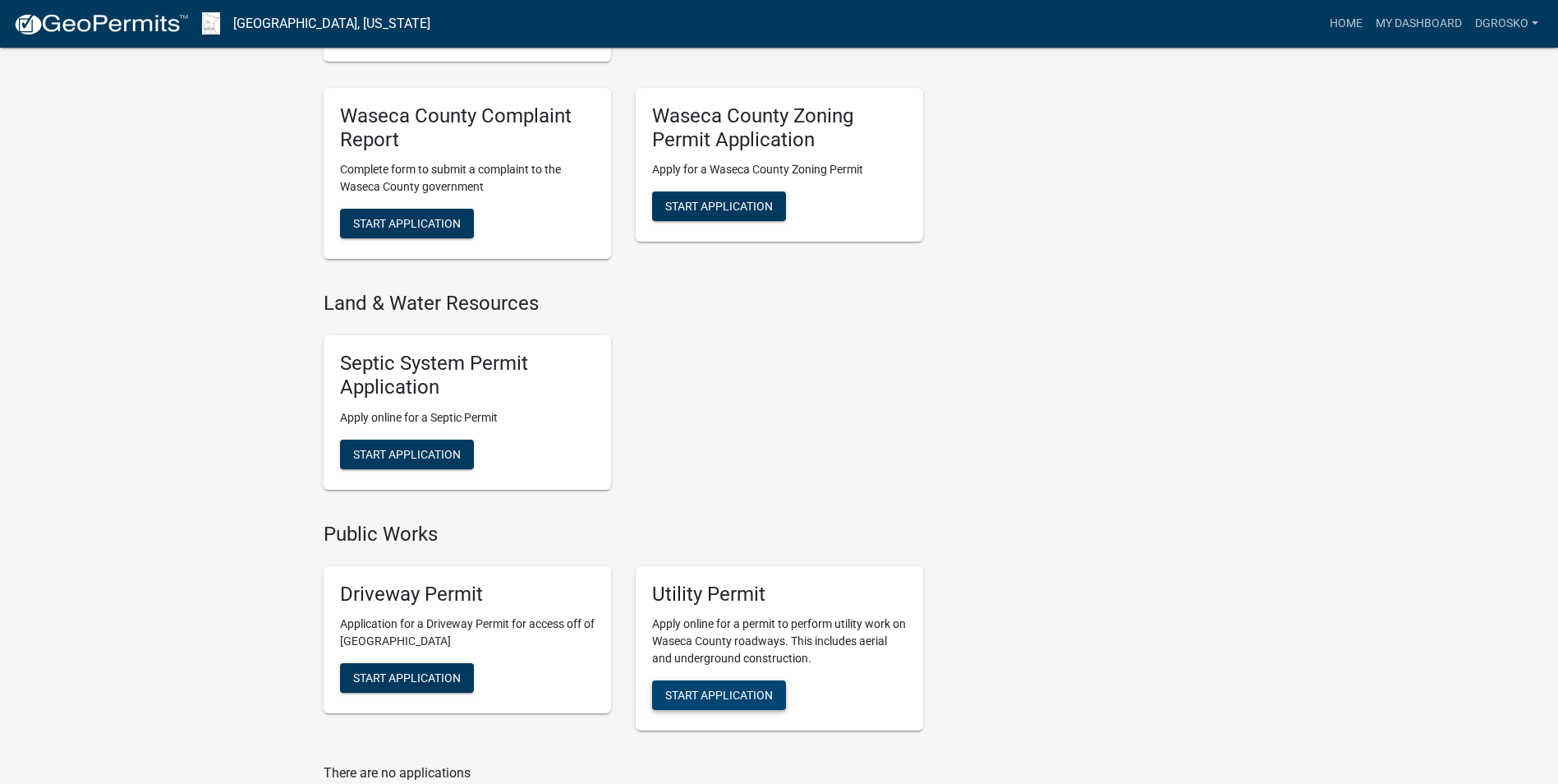
click at [685, 690] on span "Start Application" at bounding box center [719, 695] width 108 height 13
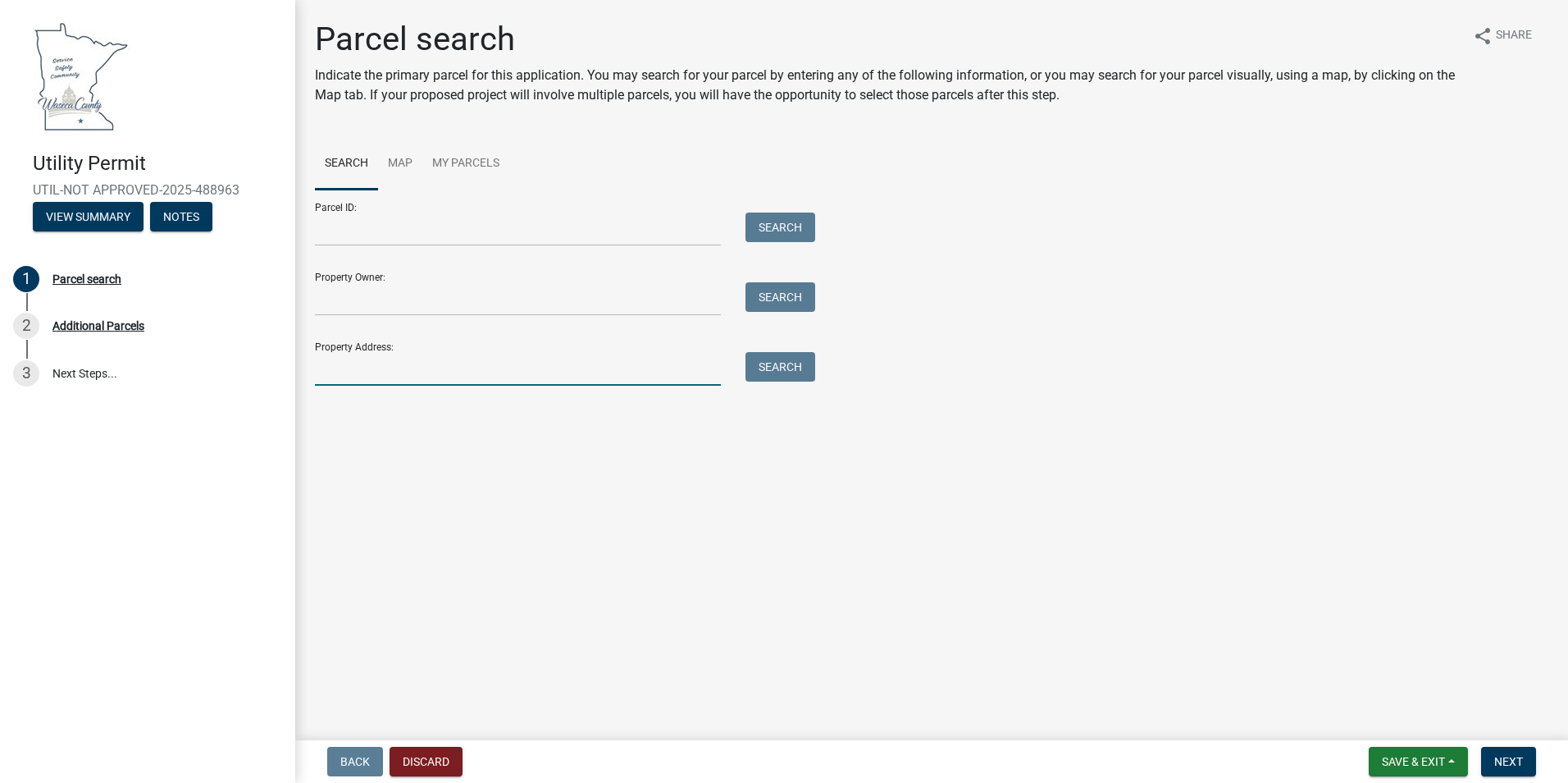
click at [453, 379] on input "Property Address:" at bounding box center [518, 369] width 406 height 33
click at [358, 365] on input "Property Address:" at bounding box center [518, 369] width 406 height 33
paste input "[STREET_ADDRESS]"
type input "[STREET_ADDRESS]"
click at [774, 367] on button "Search" at bounding box center [779, 366] width 69 height 29
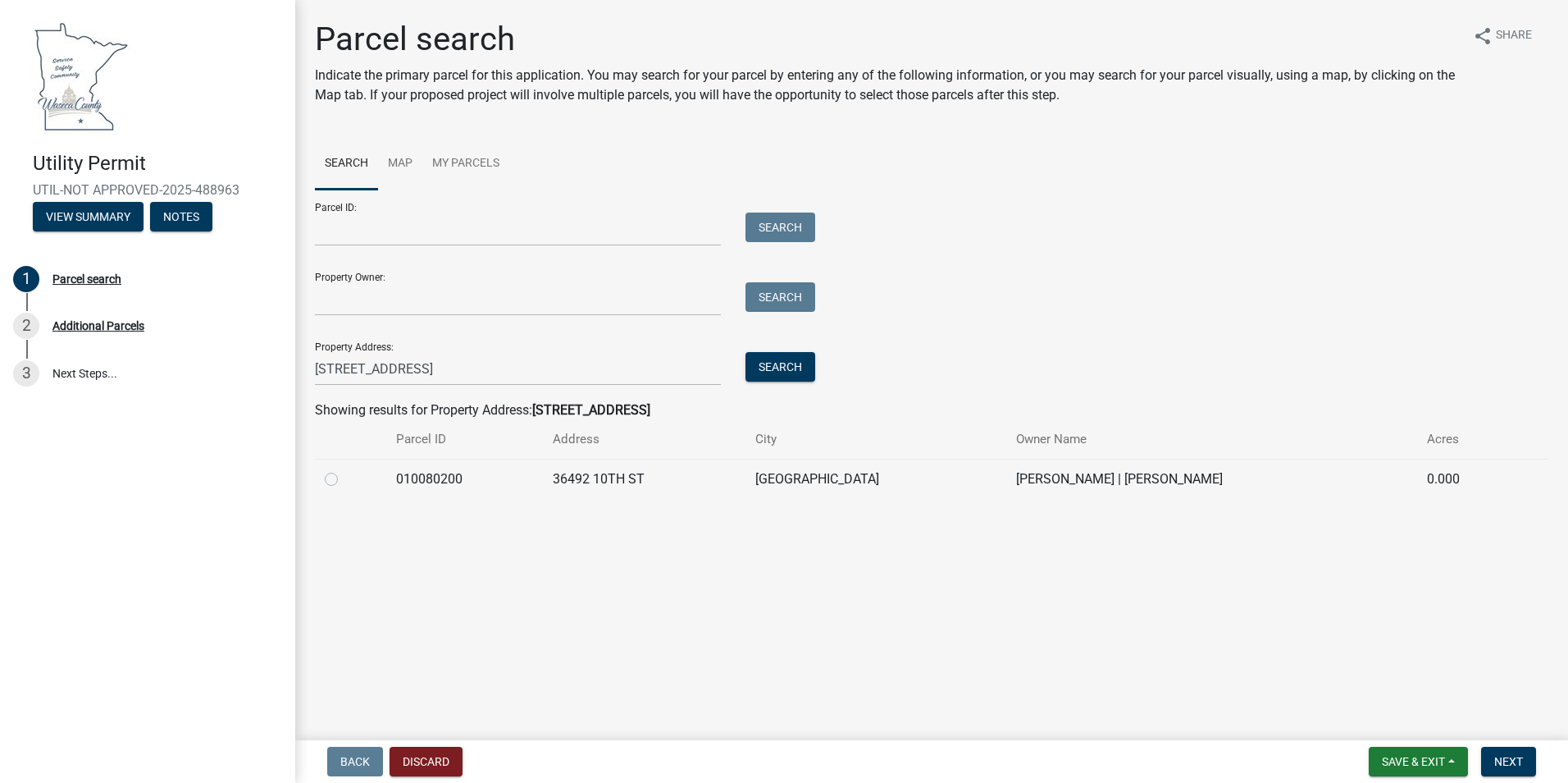
click at [344, 470] on label at bounding box center [344, 470] width 0 height 0
click at [344, 478] on input "radio" at bounding box center [349, 475] width 11 height 11
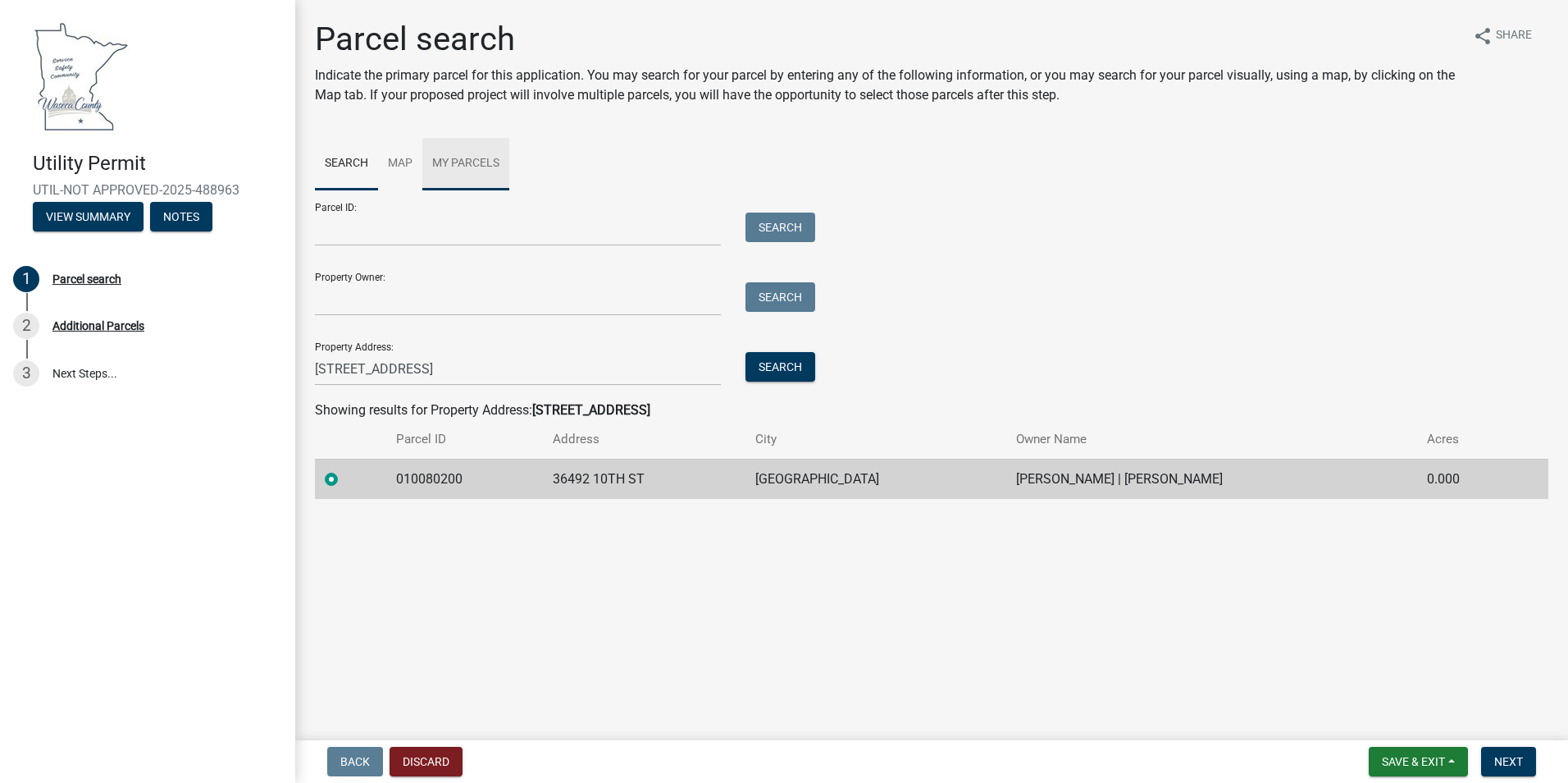
click at [469, 159] on link "My Parcels" at bounding box center [466, 164] width 87 height 53
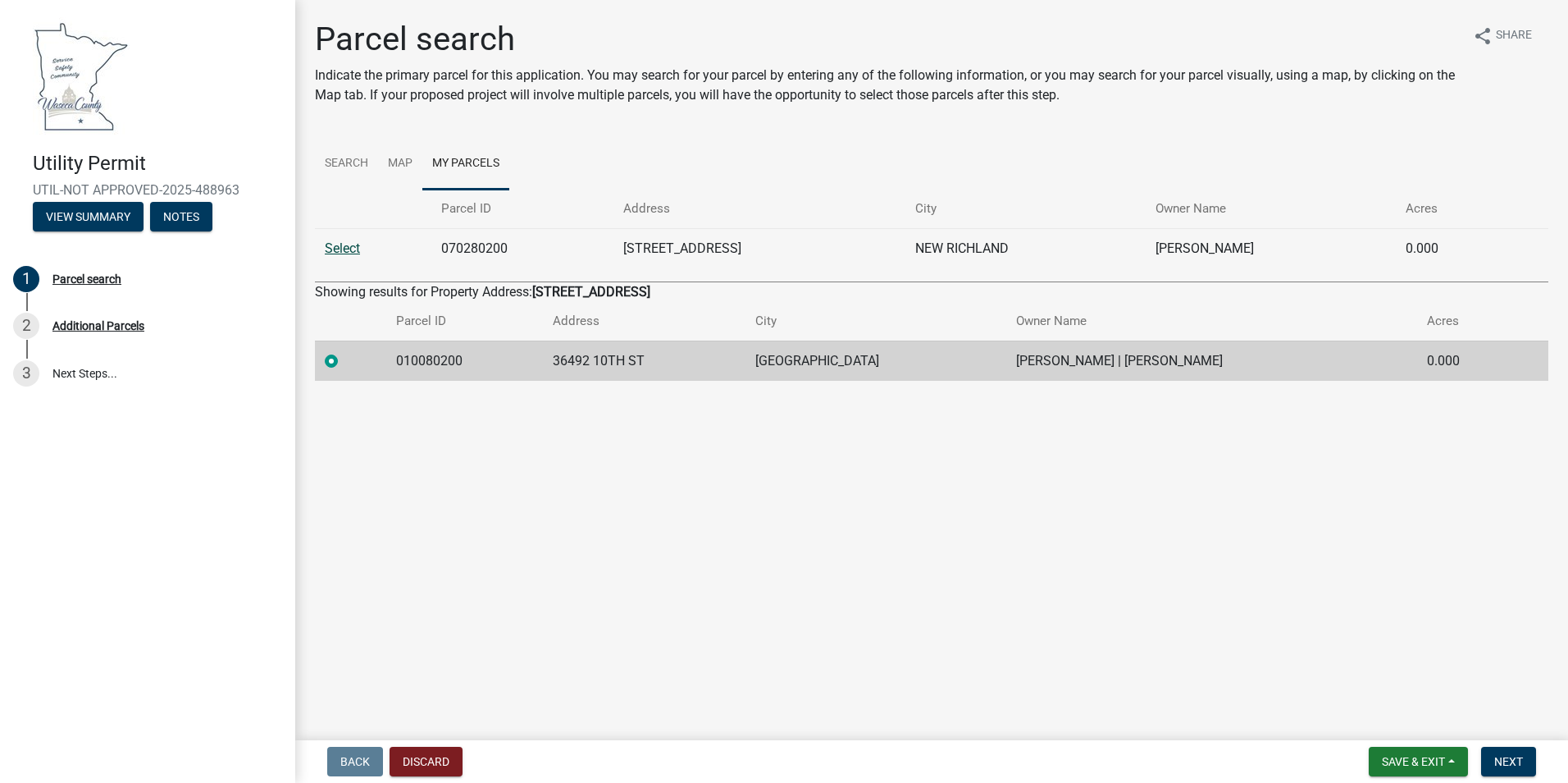
click at [348, 250] on link "Select" at bounding box center [343, 248] width 35 height 16
radio input "false"
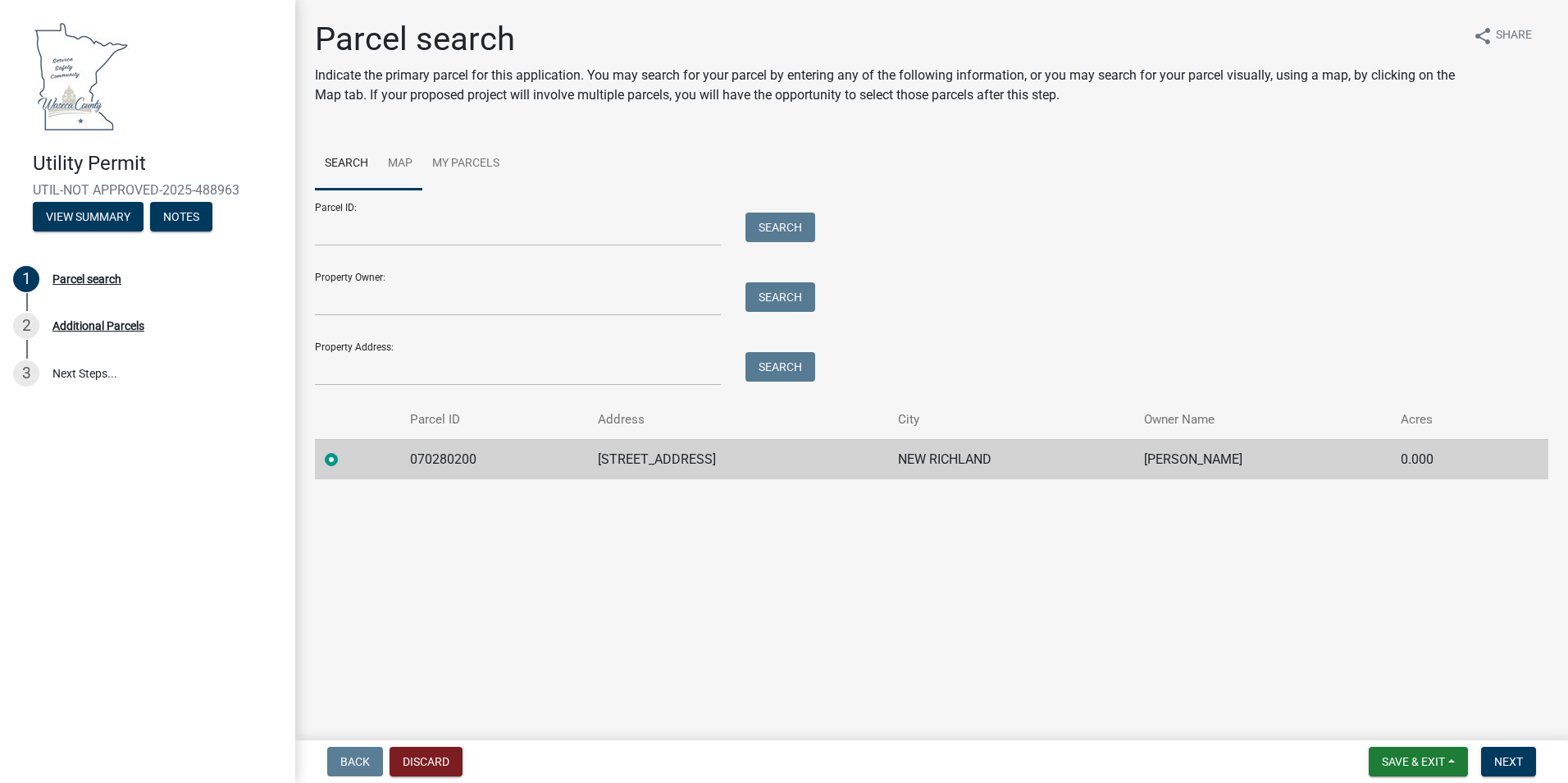
click at [398, 157] on link "Map" at bounding box center [400, 164] width 44 height 53
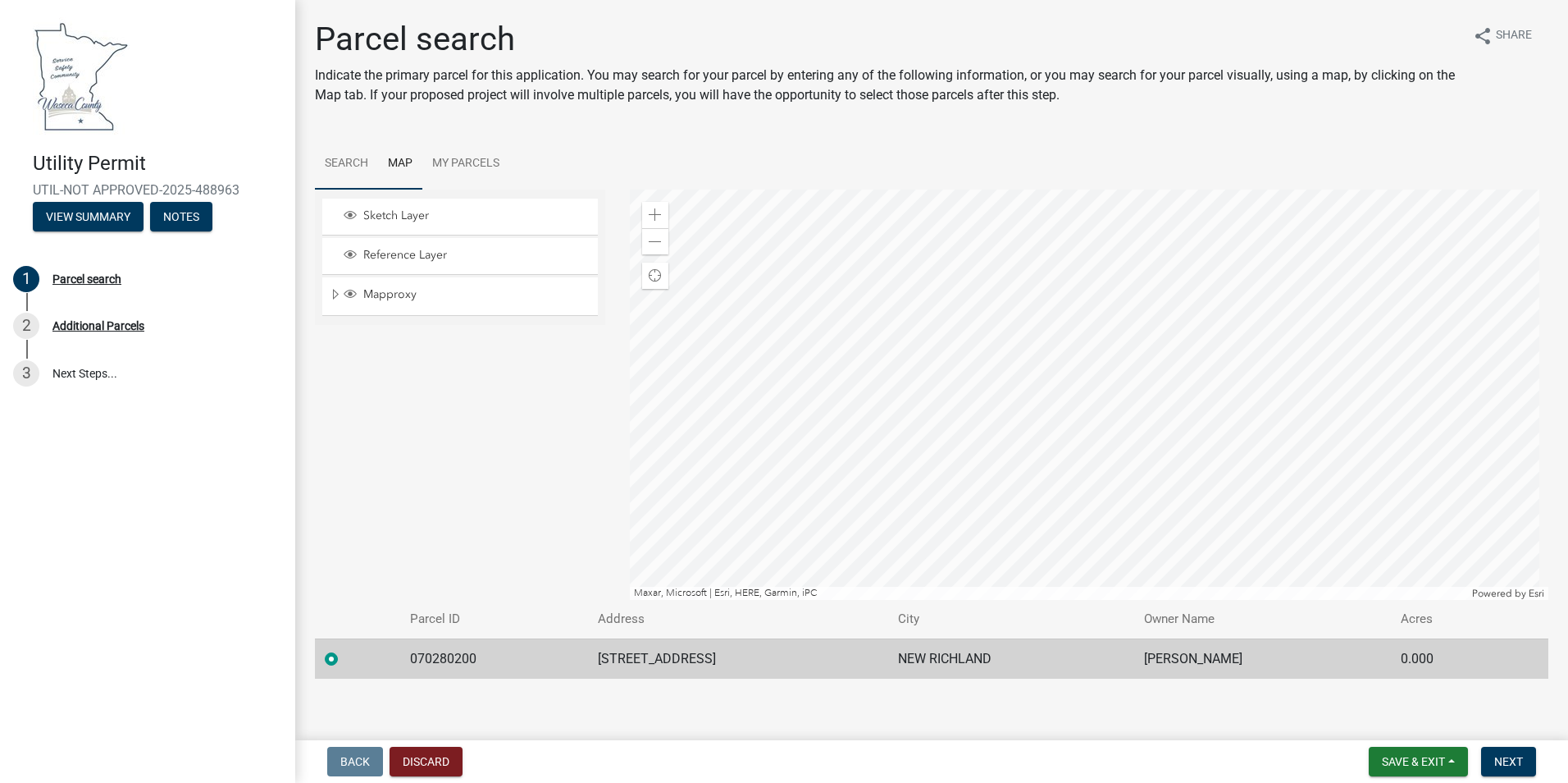
click at [363, 161] on link "Search" at bounding box center [347, 164] width 63 height 53
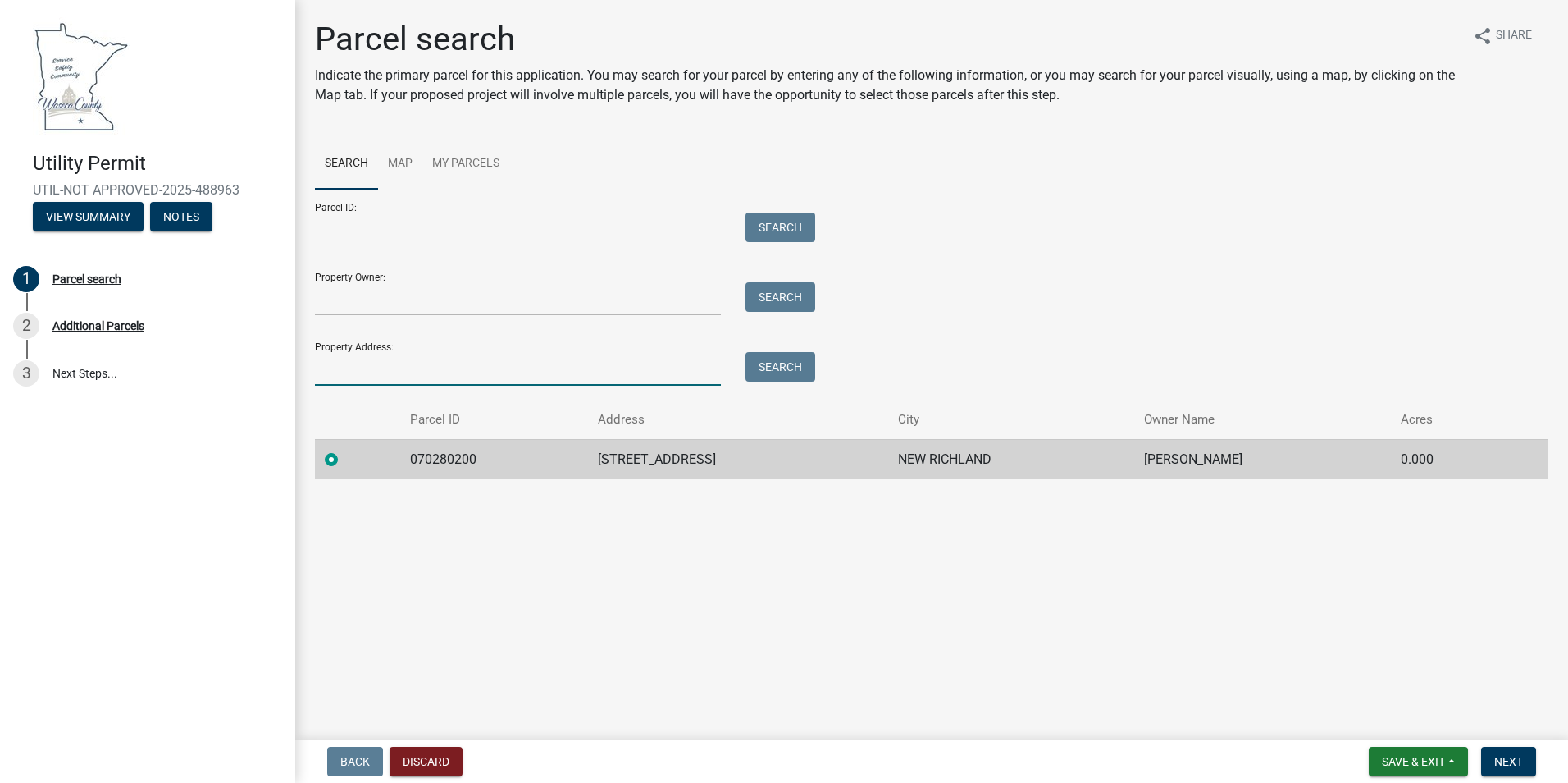
click at [348, 370] on input "Property Address:" at bounding box center [518, 369] width 406 height 33
paste input "[STREET_ADDRESS]"
click at [780, 369] on button "Search" at bounding box center [779, 366] width 69 height 29
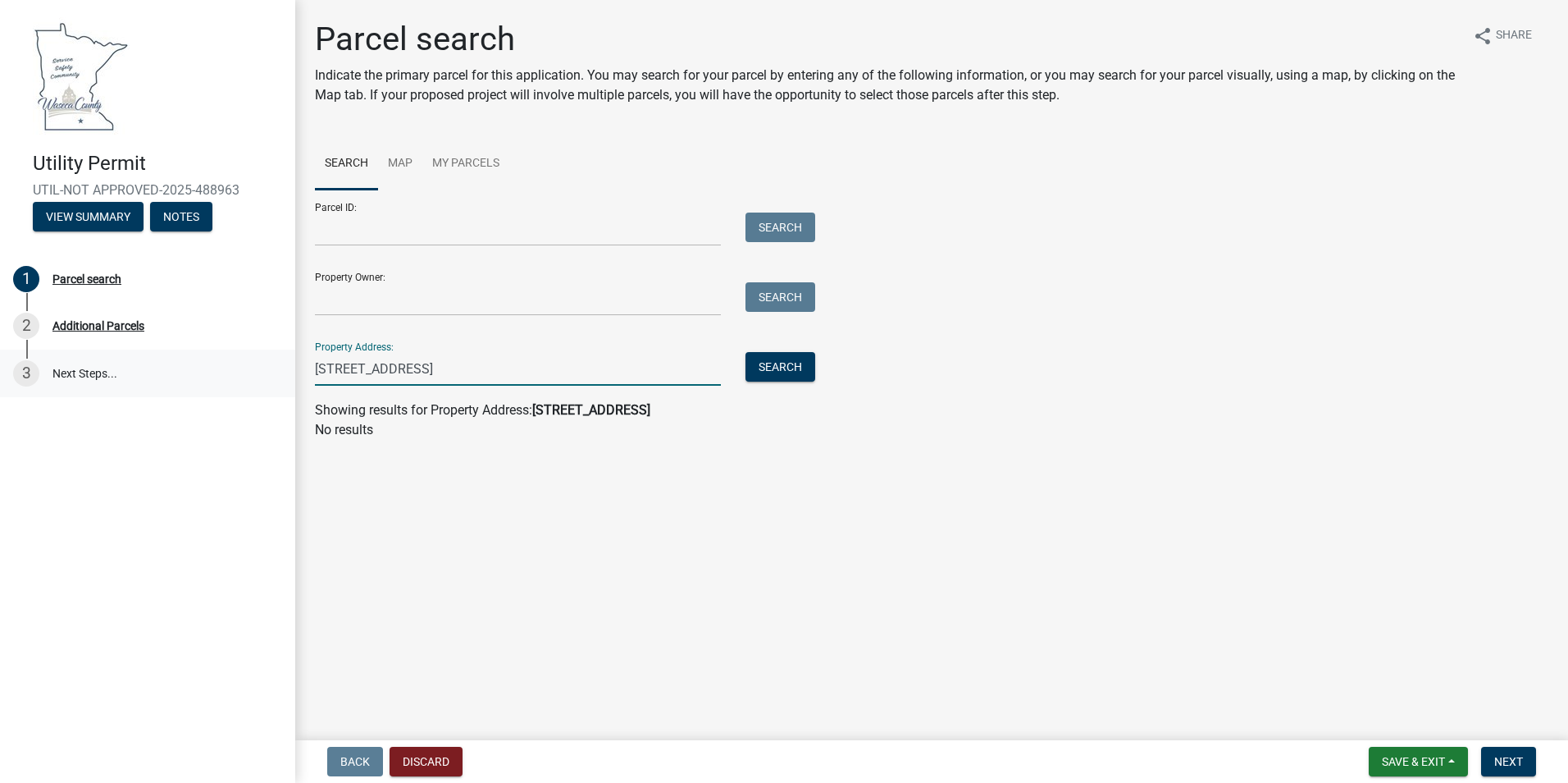
drag, startPoint x: 538, startPoint y: 375, endPoint x: 271, endPoint y: 364, distance: 267.2
click at [271, 364] on div "Utility Permit UTIL-NOT APPROVED-2025-488963 View Summary Notes 1 Parcel search…" at bounding box center [784, 391] width 1568 height 783
paste input ", [GEOGRAPHIC_DATA], [GEOGRAPHIC_DATA]"
type input "[STREET_ADDRESS]"
click at [787, 375] on button "Search" at bounding box center [779, 366] width 69 height 29
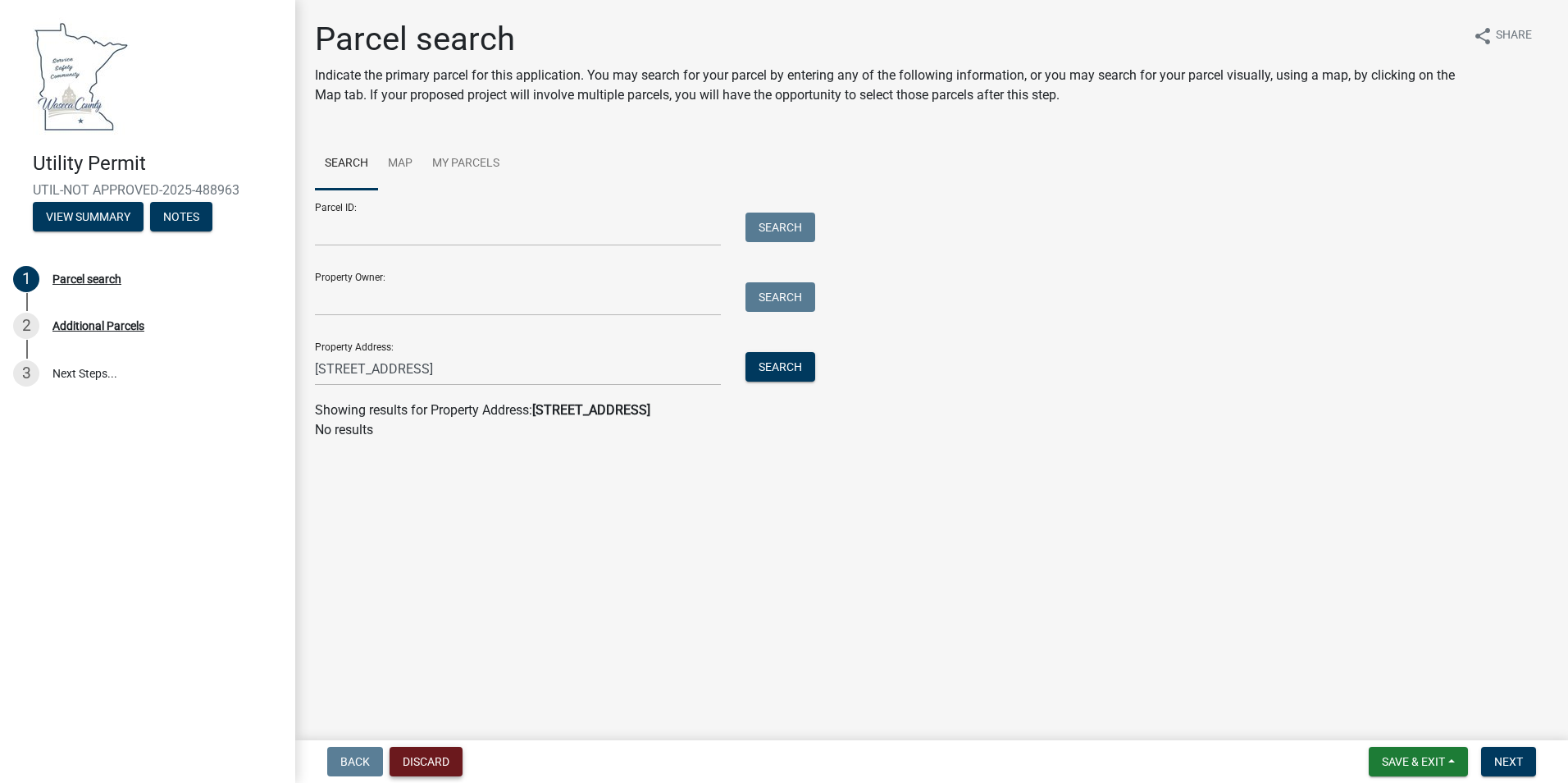
click at [445, 763] on button "Discard" at bounding box center [425, 760] width 73 height 29
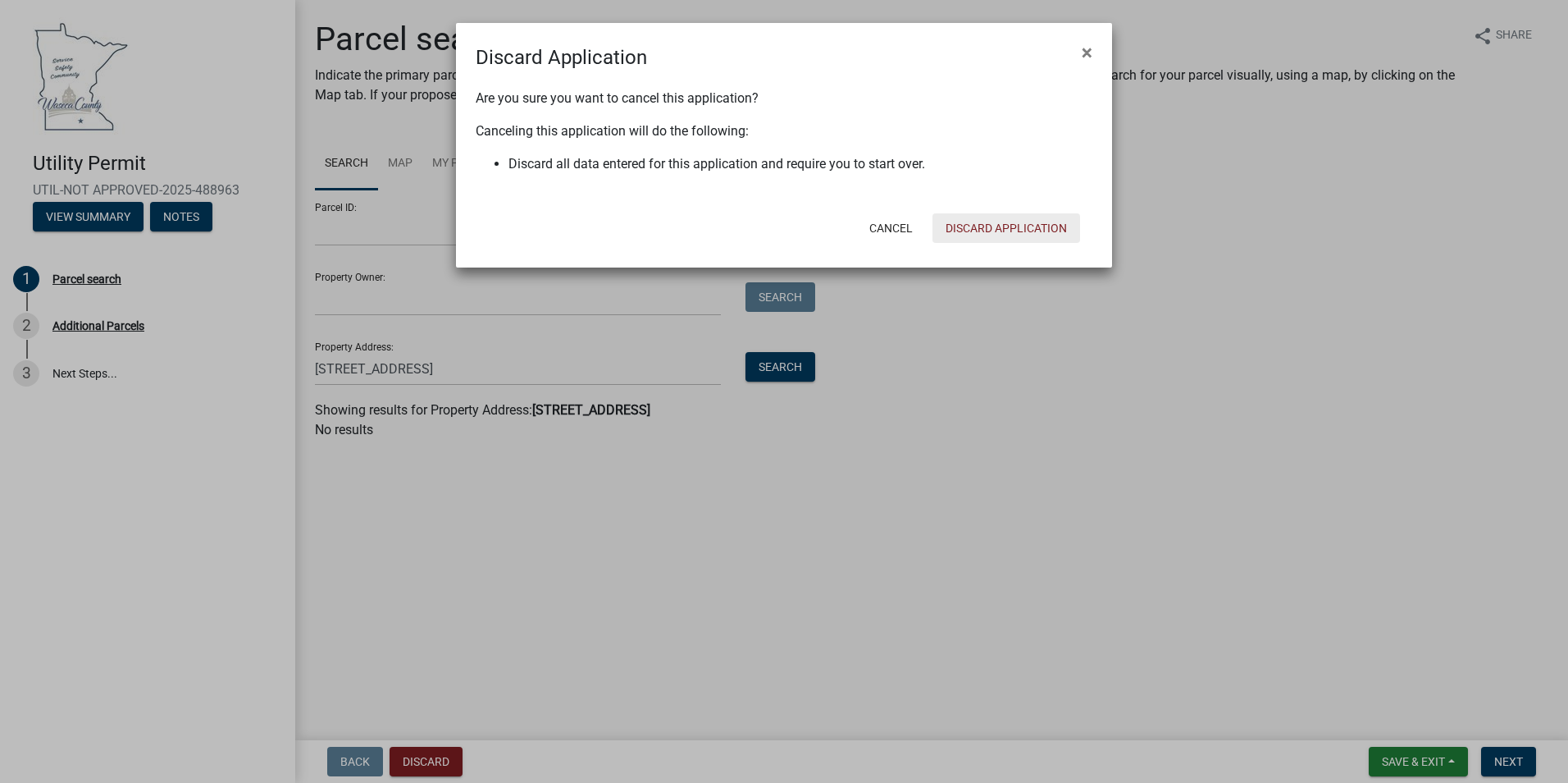
click at [987, 226] on button "Discard Application" at bounding box center [1006, 227] width 148 height 29
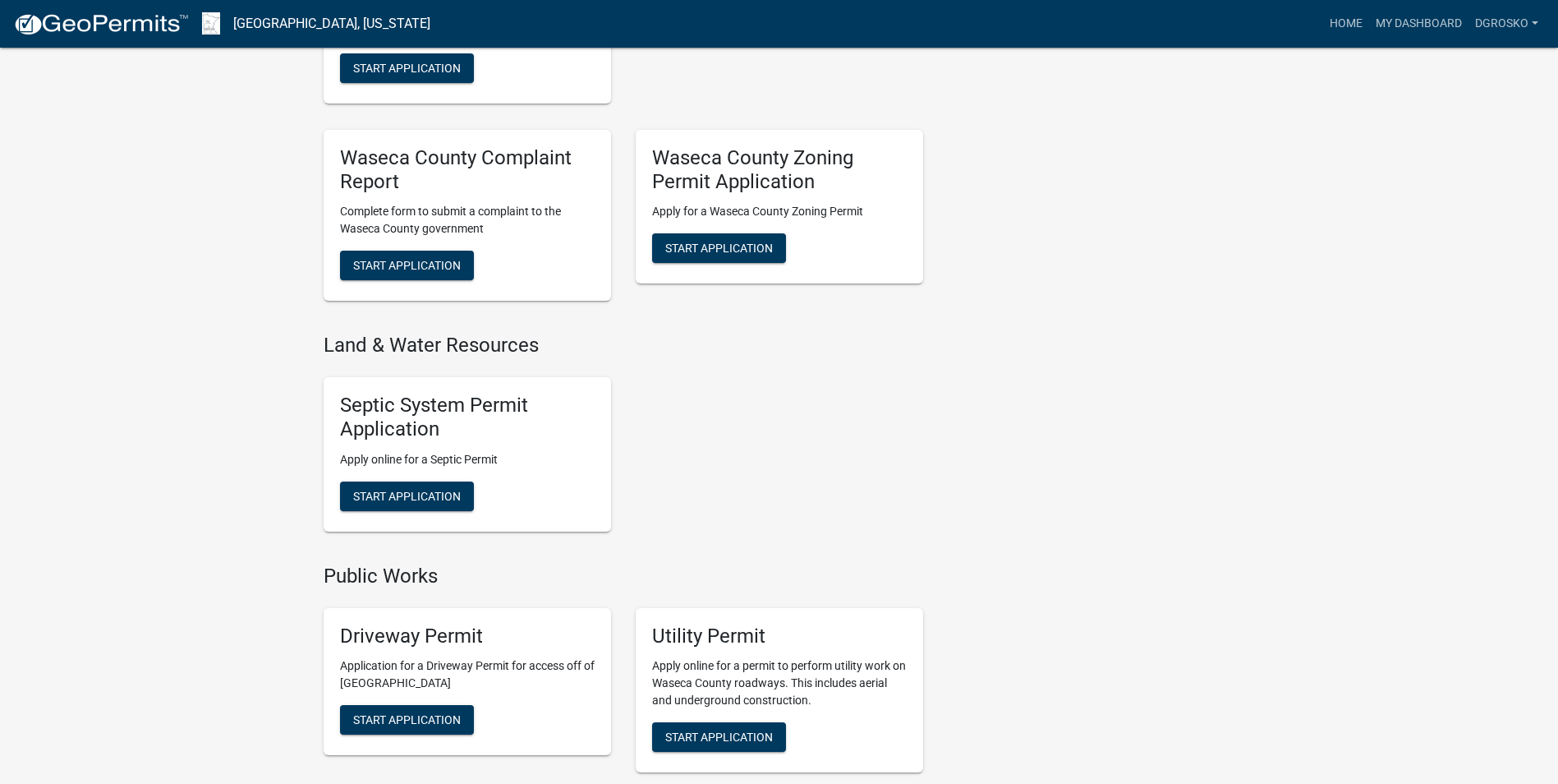
scroll to position [986, 0]
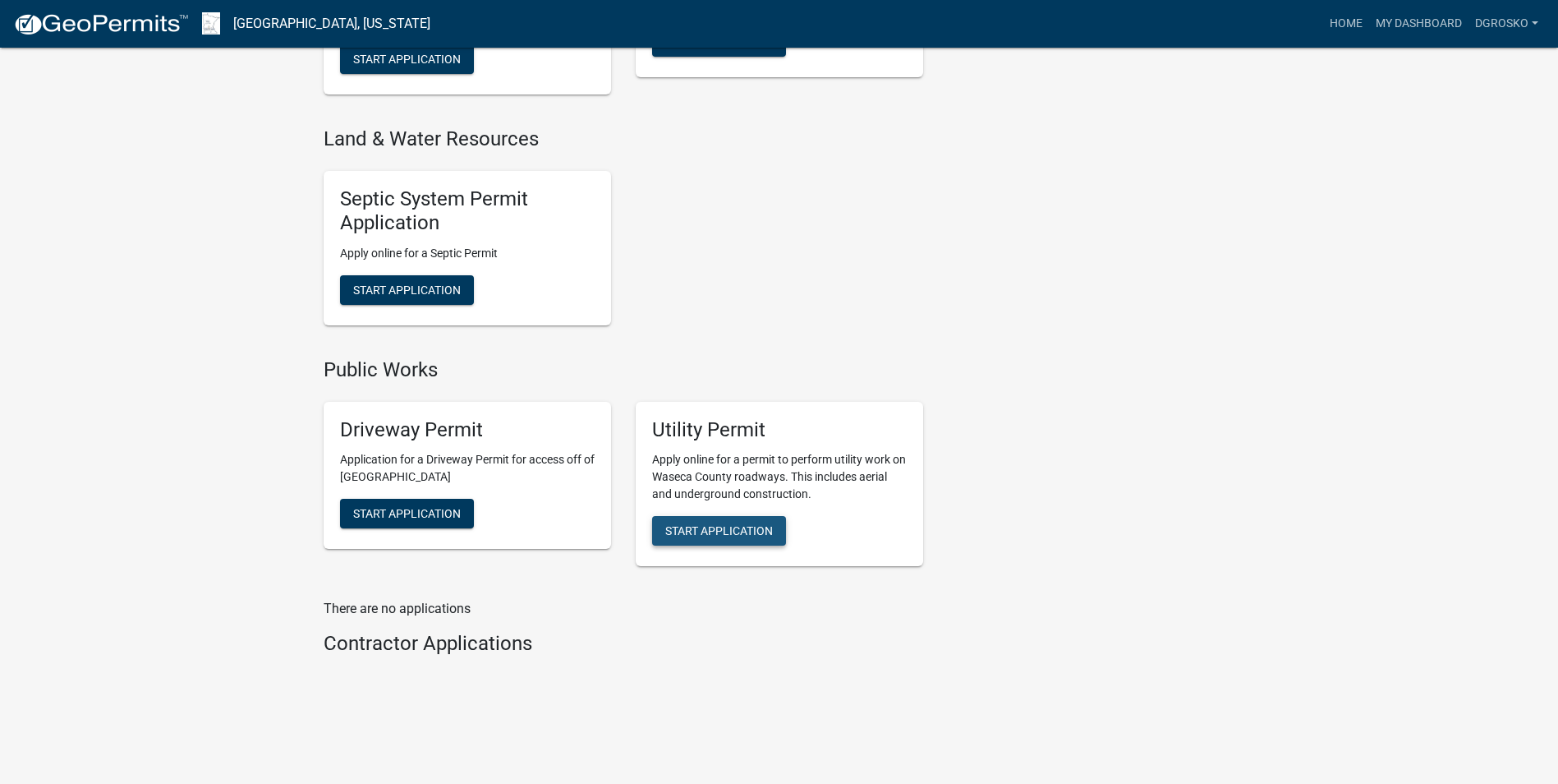
click at [749, 528] on span "Start Application" at bounding box center [719, 530] width 108 height 13
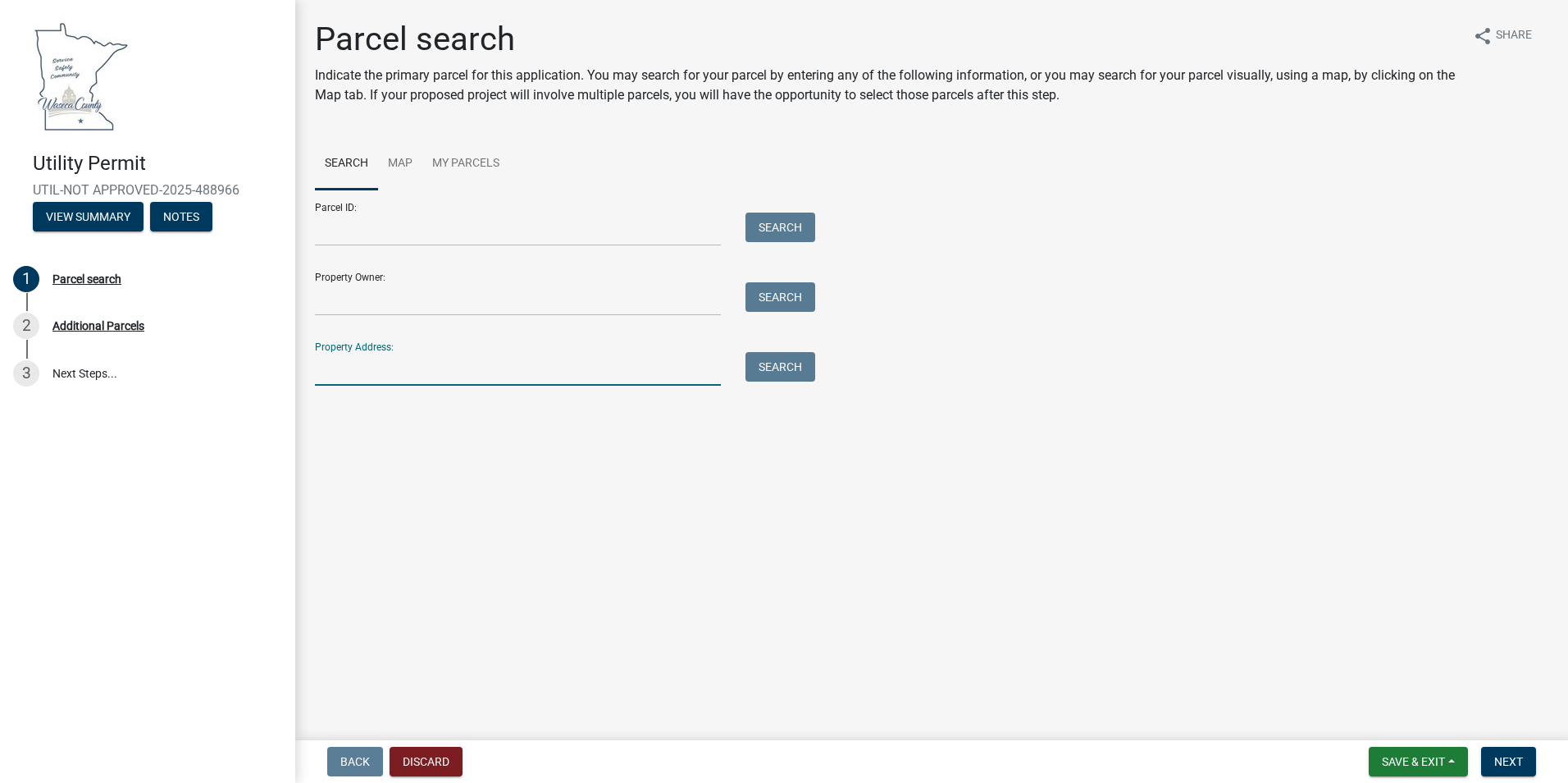
click at [386, 373] on input "Property Address:" at bounding box center [518, 369] width 406 height 33
paste input "[STREET_ADDRESS]"
type input "[STREET_ADDRESS]"
click at [804, 366] on button "Search" at bounding box center [779, 366] width 69 height 29
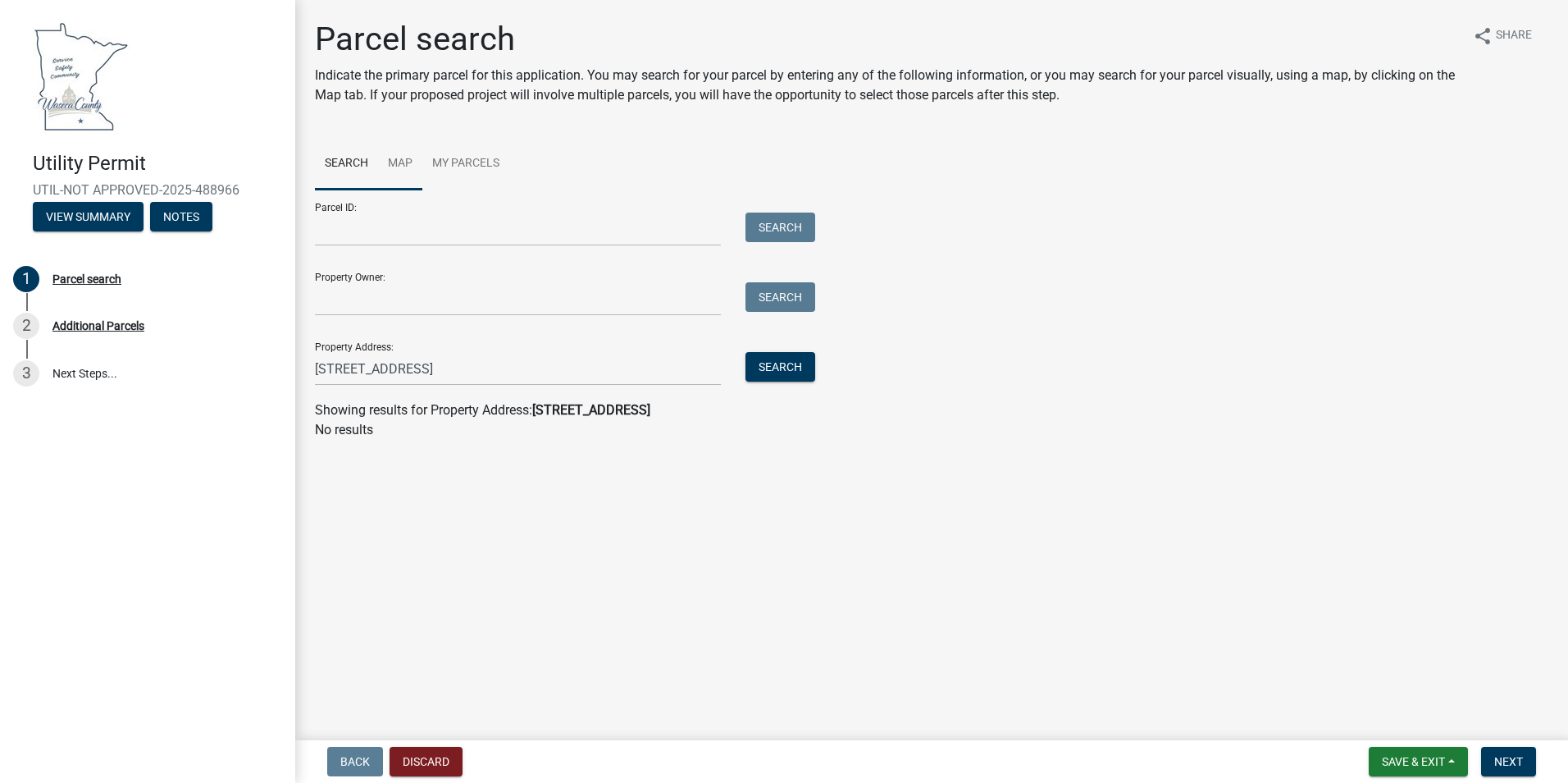
click at [399, 160] on link "Map" at bounding box center [400, 164] width 44 height 53
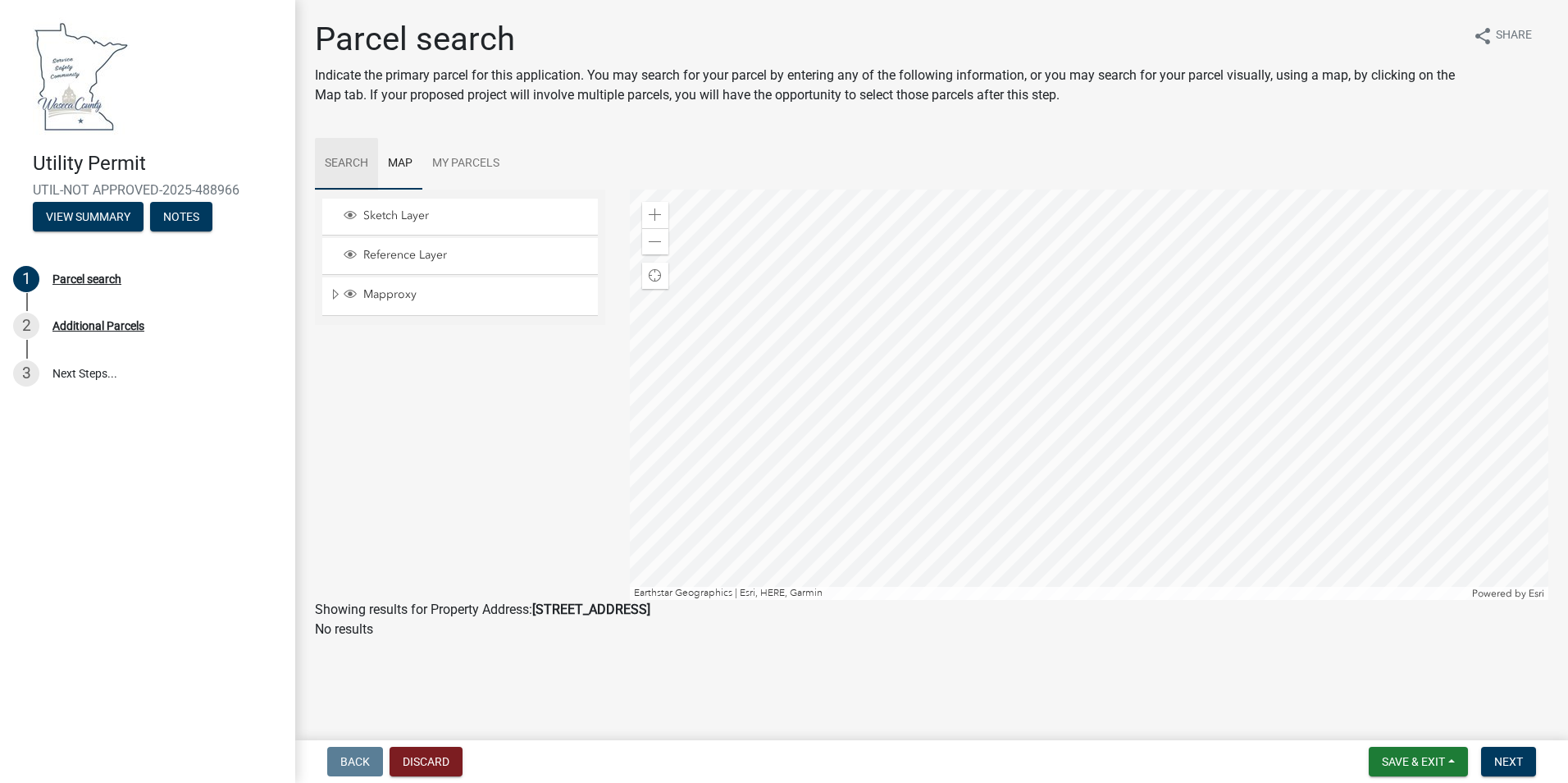
click at [354, 158] on link "Search" at bounding box center [347, 164] width 63 height 53
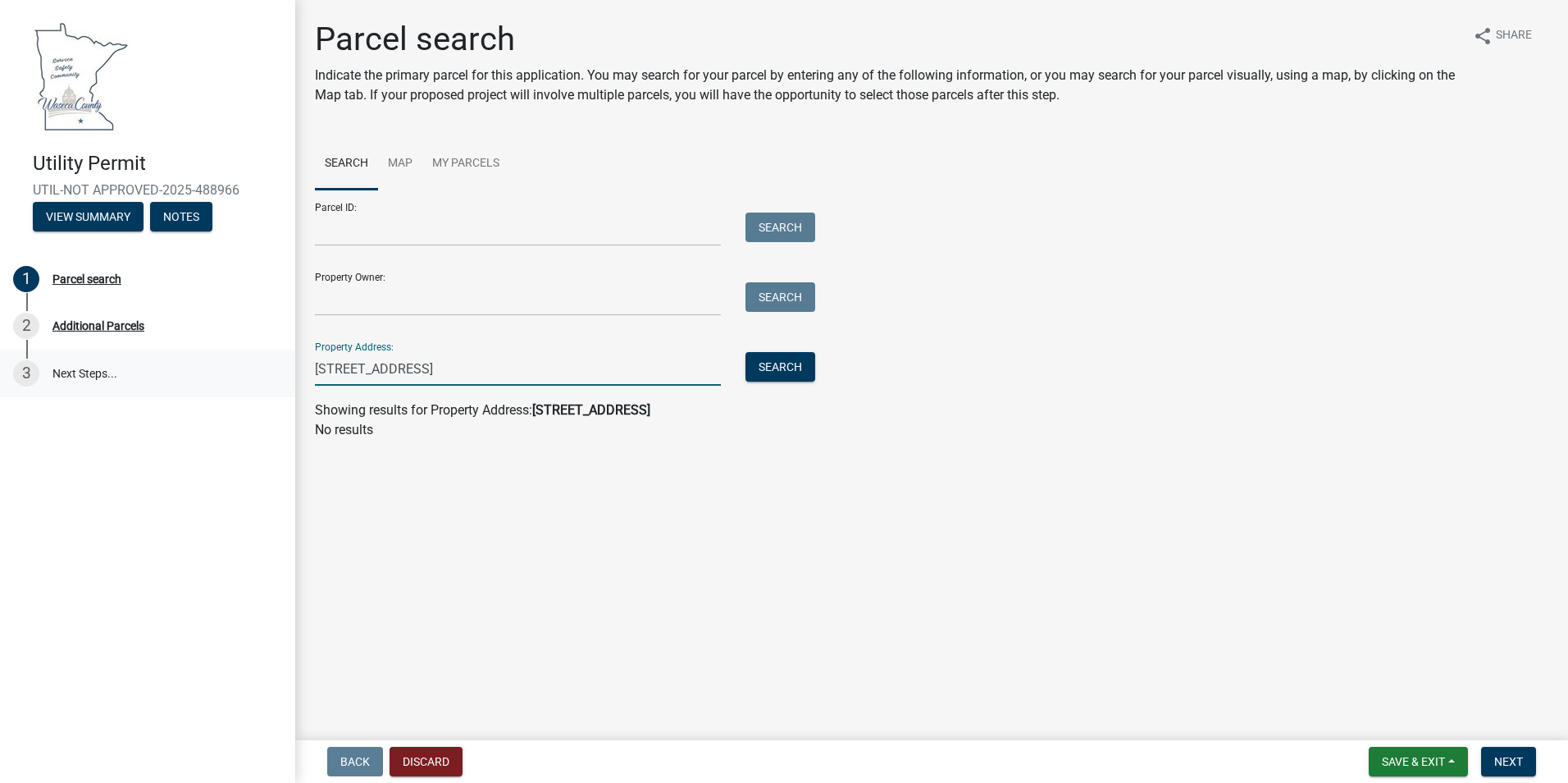
drag, startPoint x: 595, startPoint y: 374, endPoint x: 254, endPoint y: 375, distance: 341.0
click at [254, 374] on div "Utility Permit UTIL-NOT APPROVED-2025-488966 View Summary Notes 1 Parcel search…" at bounding box center [784, 391] width 1568 height 783
type input "[STREET_ADDRESS]"
click at [751, 367] on button "Search" at bounding box center [779, 366] width 69 height 29
click at [459, 756] on button "Discard" at bounding box center [425, 760] width 73 height 29
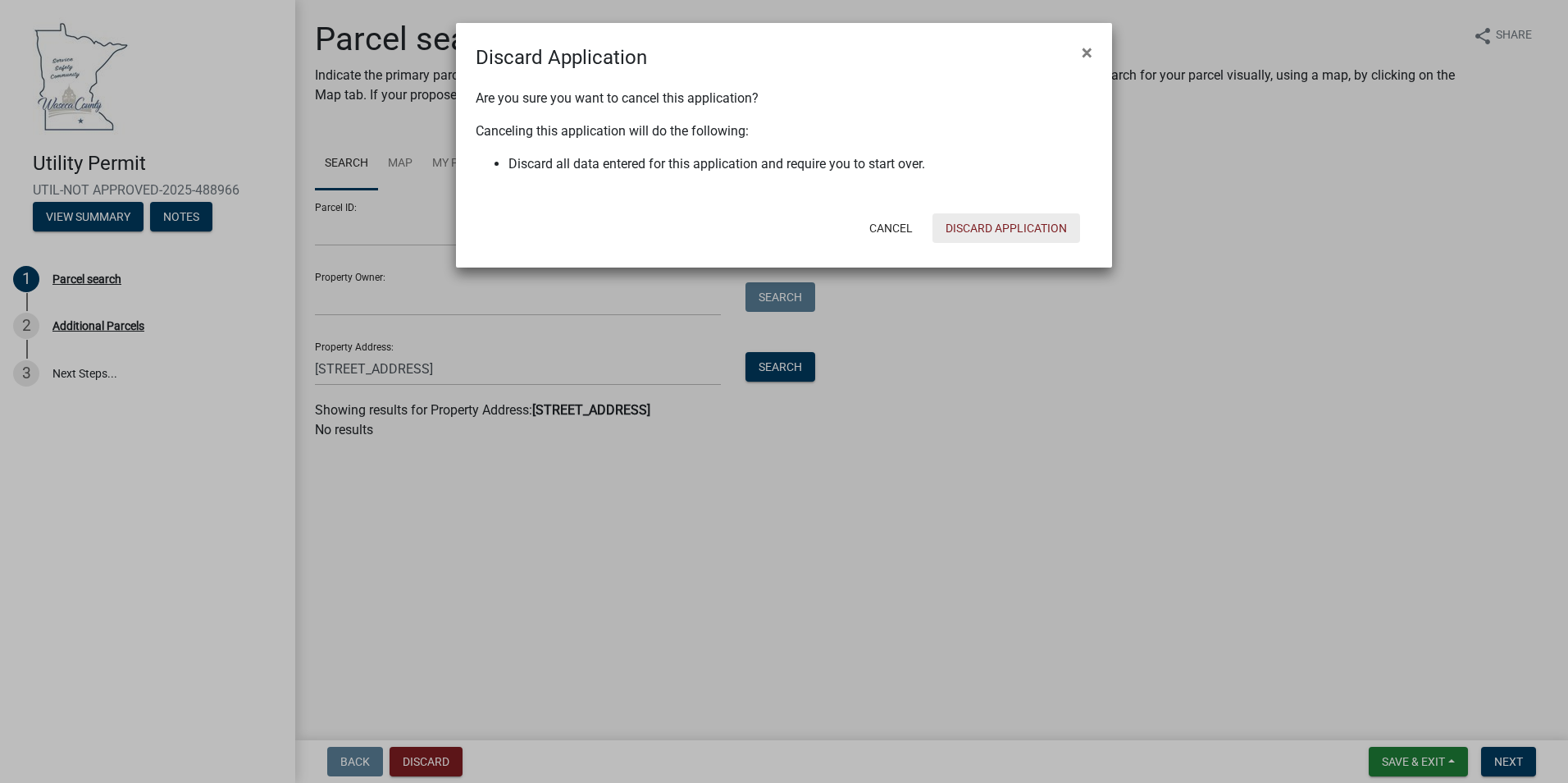
click at [1041, 232] on button "Discard Application" at bounding box center [1006, 227] width 148 height 29
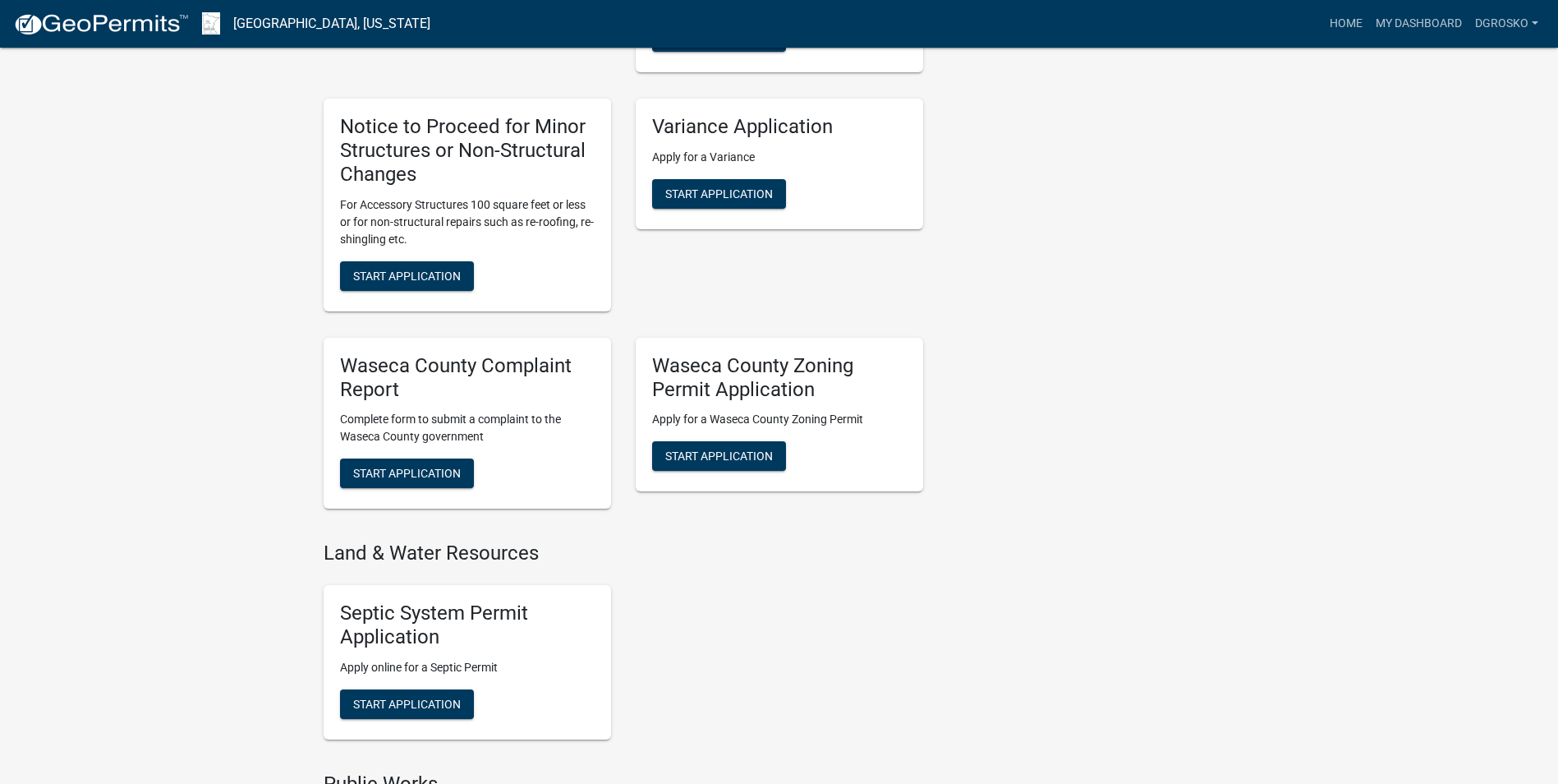
scroll to position [904, 0]
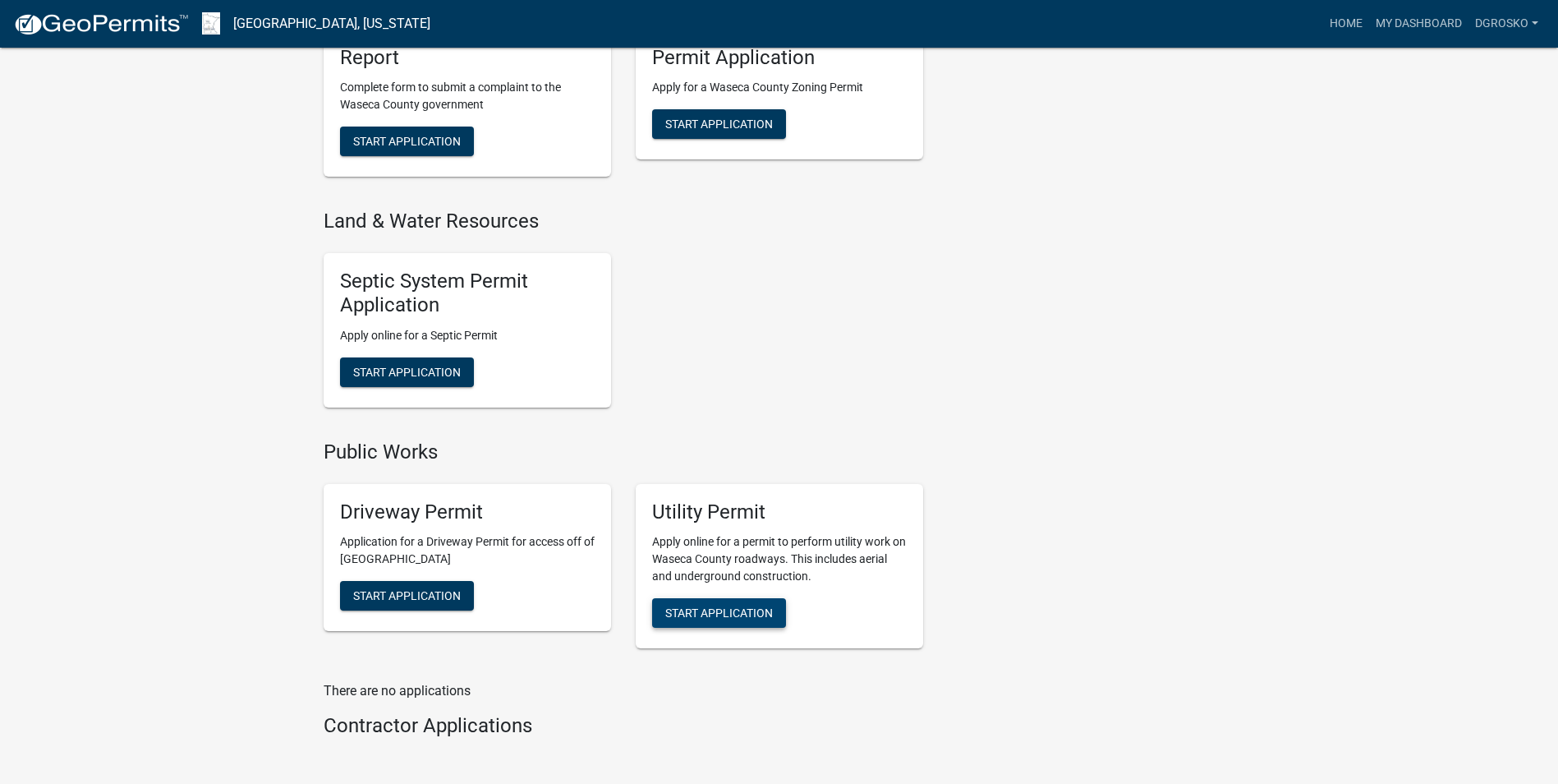
click at [741, 613] on span "Start Application" at bounding box center [719, 613] width 108 height 13
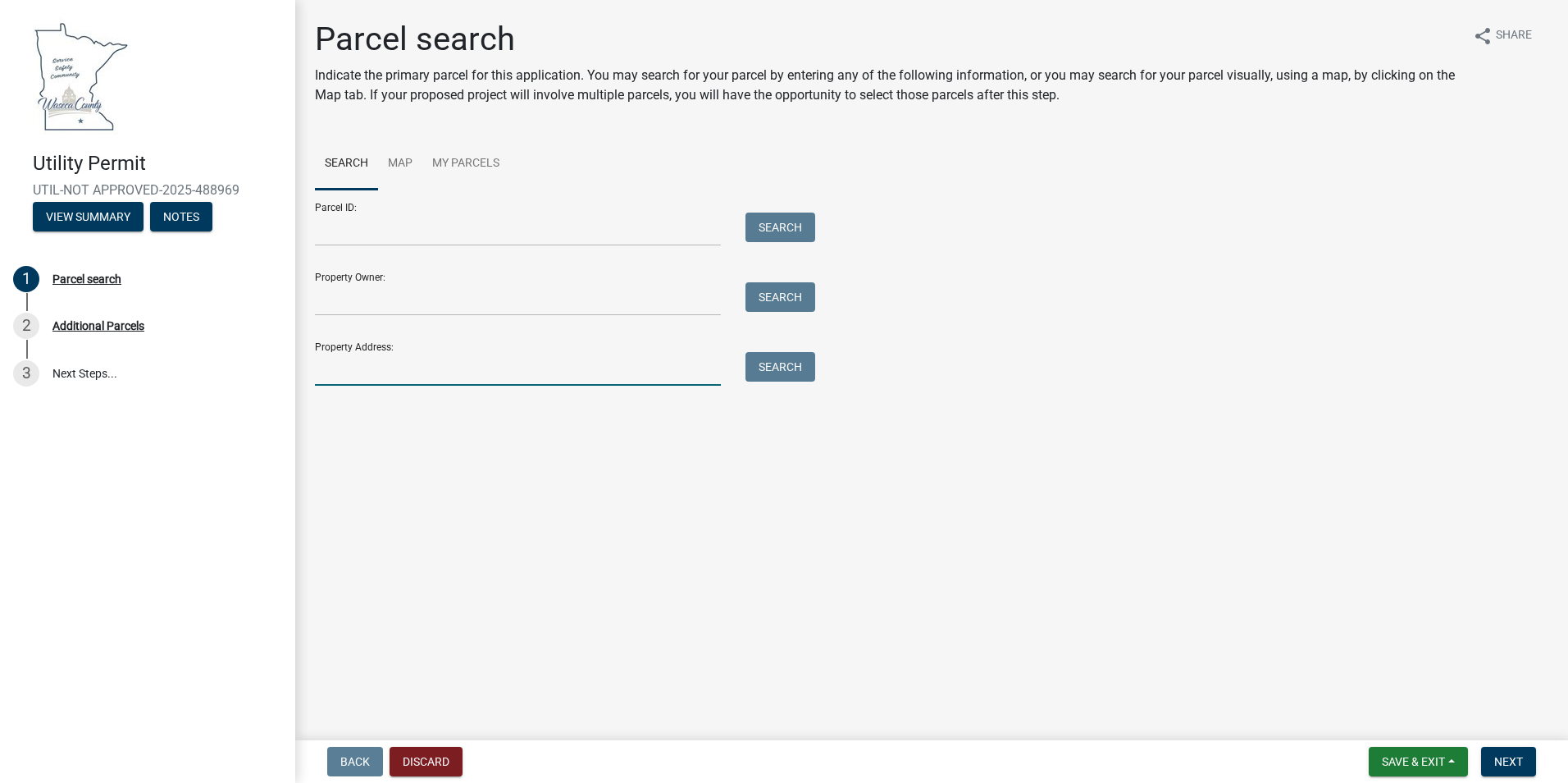
click at [535, 375] on input "Property Address:" at bounding box center [518, 369] width 406 height 33
click at [382, 367] on input "Property Address:" at bounding box center [518, 369] width 406 height 33
click at [410, 371] on input "Property Address:" at bounding box center [518, 369] width 406 height 33
paste input "44.08736 -93.747856"
type input "44.08736 -93.747856"
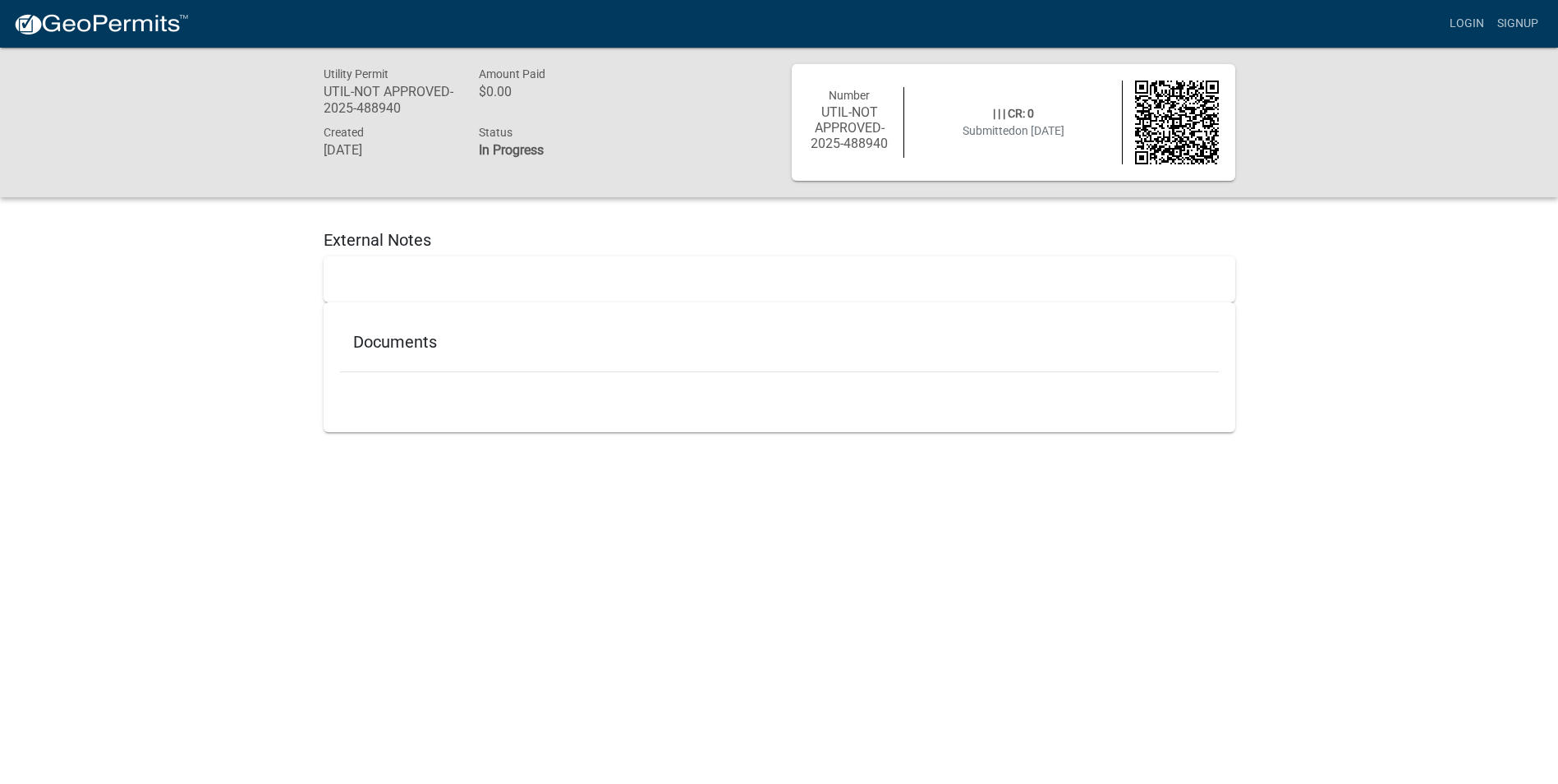
click at [416, 341] on h5 "Documents" at bounding box center [779, 342] width 853 height 20
